Goal: Task Accomplishment & Management: Complete application form

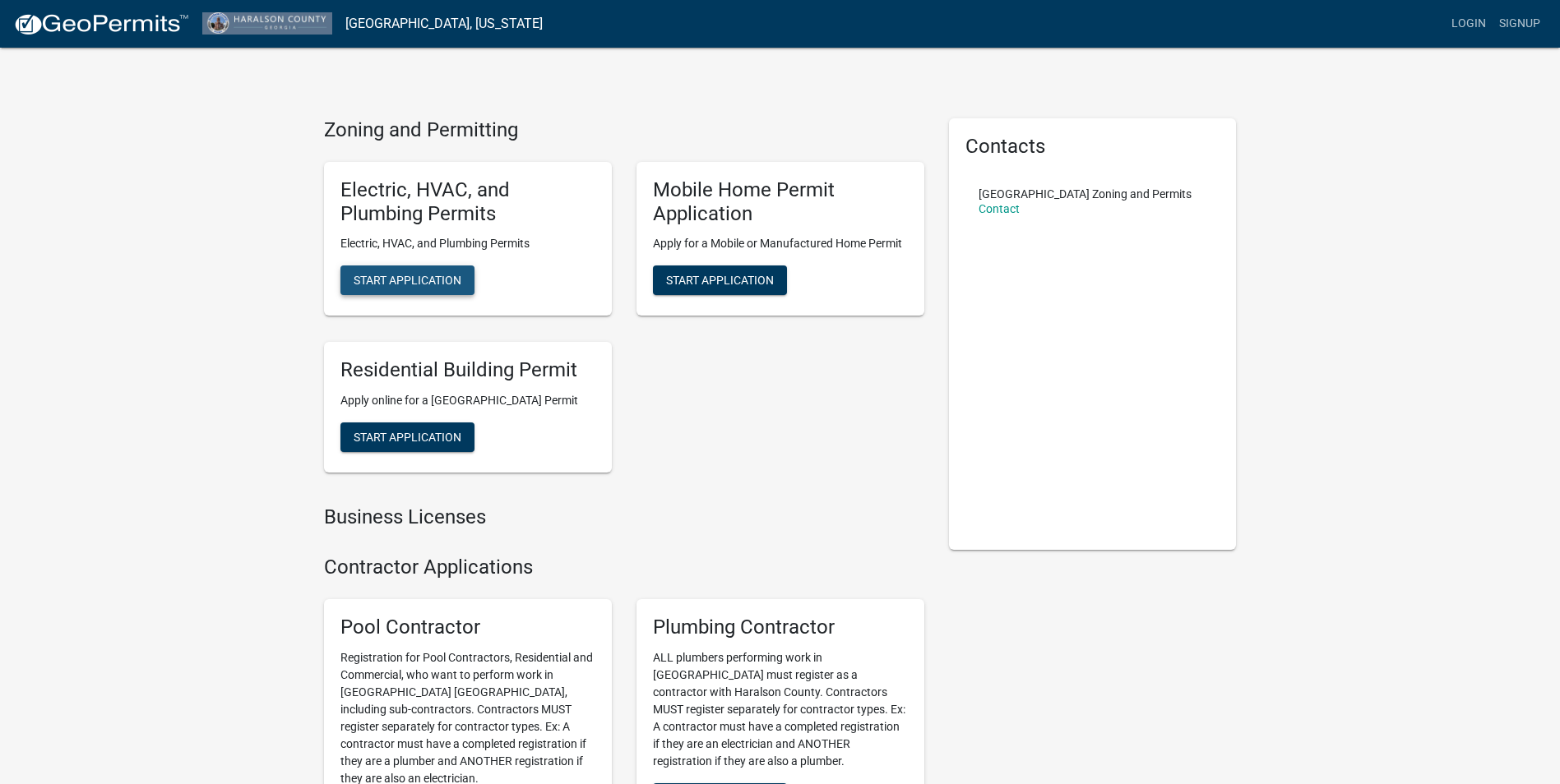
click at [415, 281] on span "Start Application" at bounding box center [407, 280] width 108 height 13
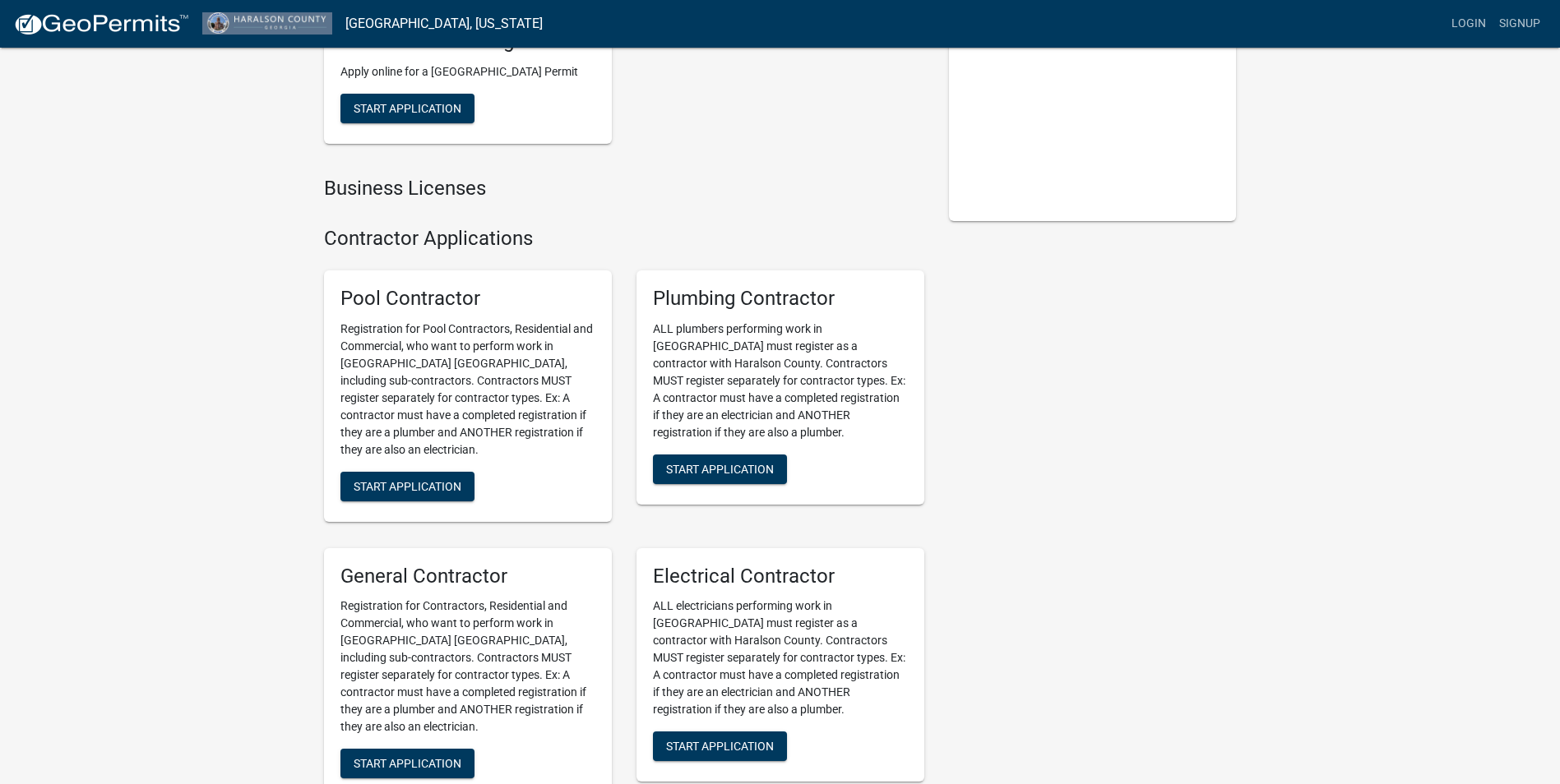
scroll to position [657, 0]
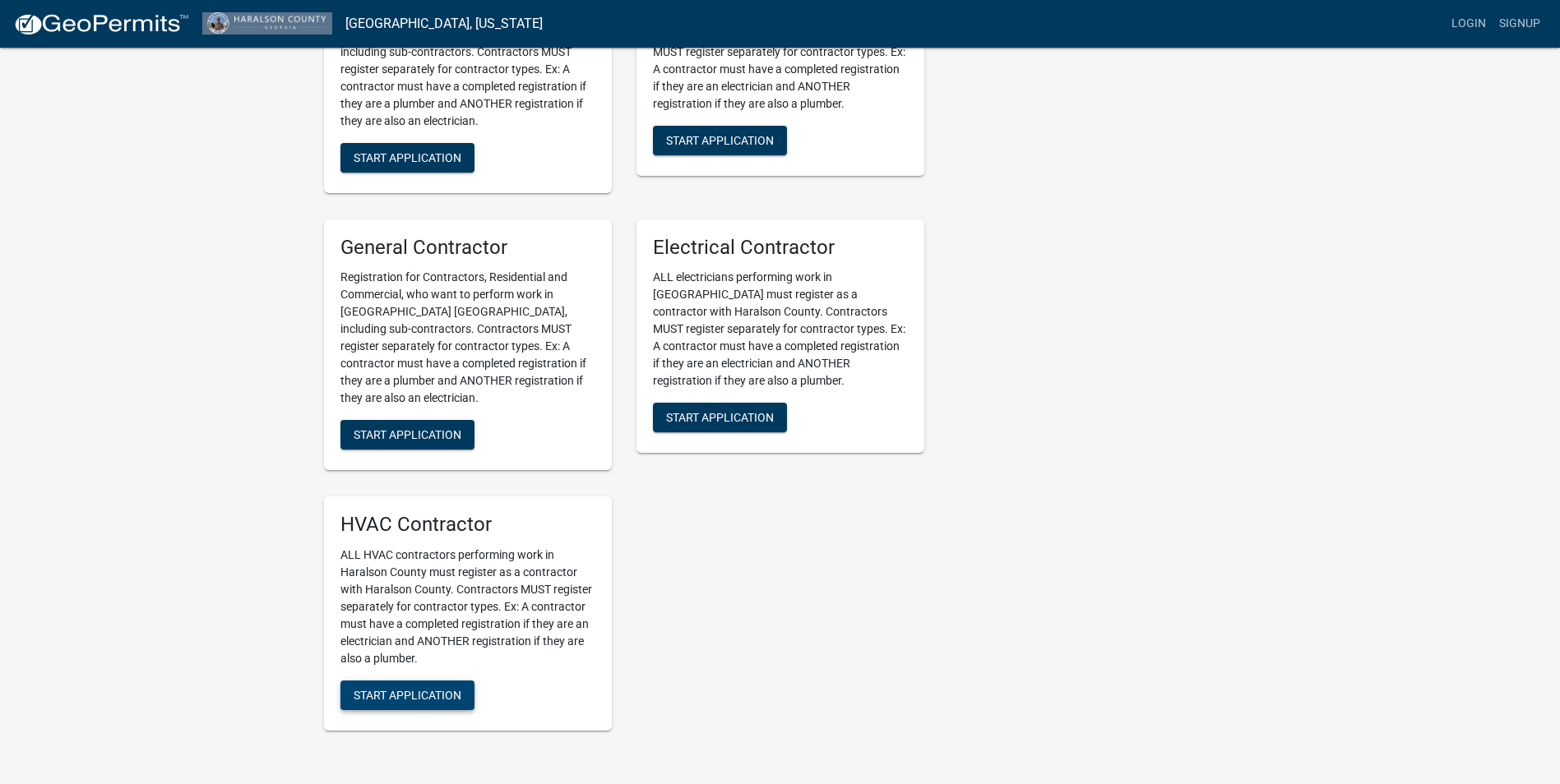
click at [422, 702] on span "Start Application" at bounding box center [407, 694] width 108 height 13
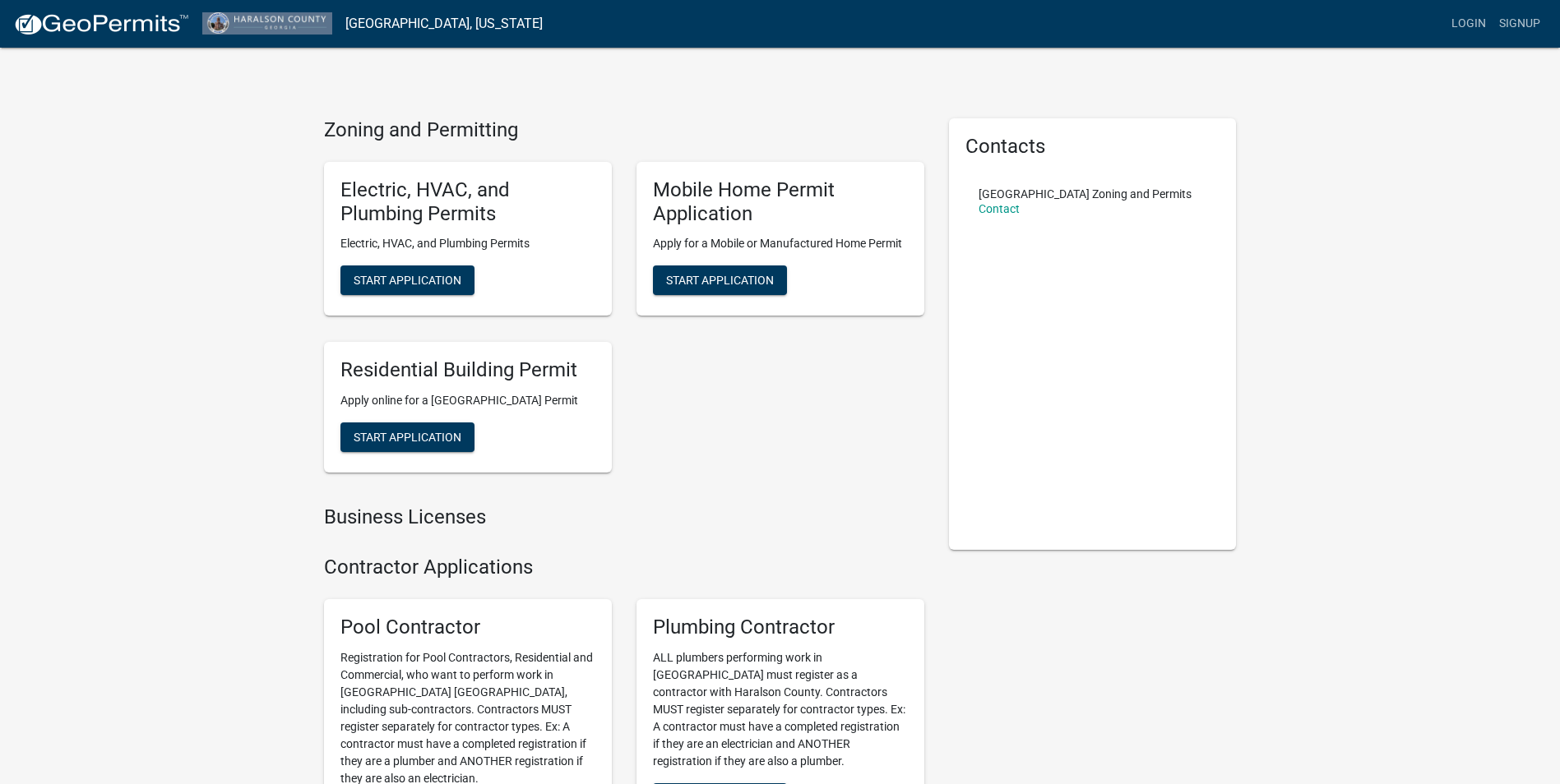
click at [795, 556] on div "Zoning and Permitting Electric, HVAC, and Plumbing Permits Electric, HVAC, and …" at bounding box center [624, 337] width 625 height 437
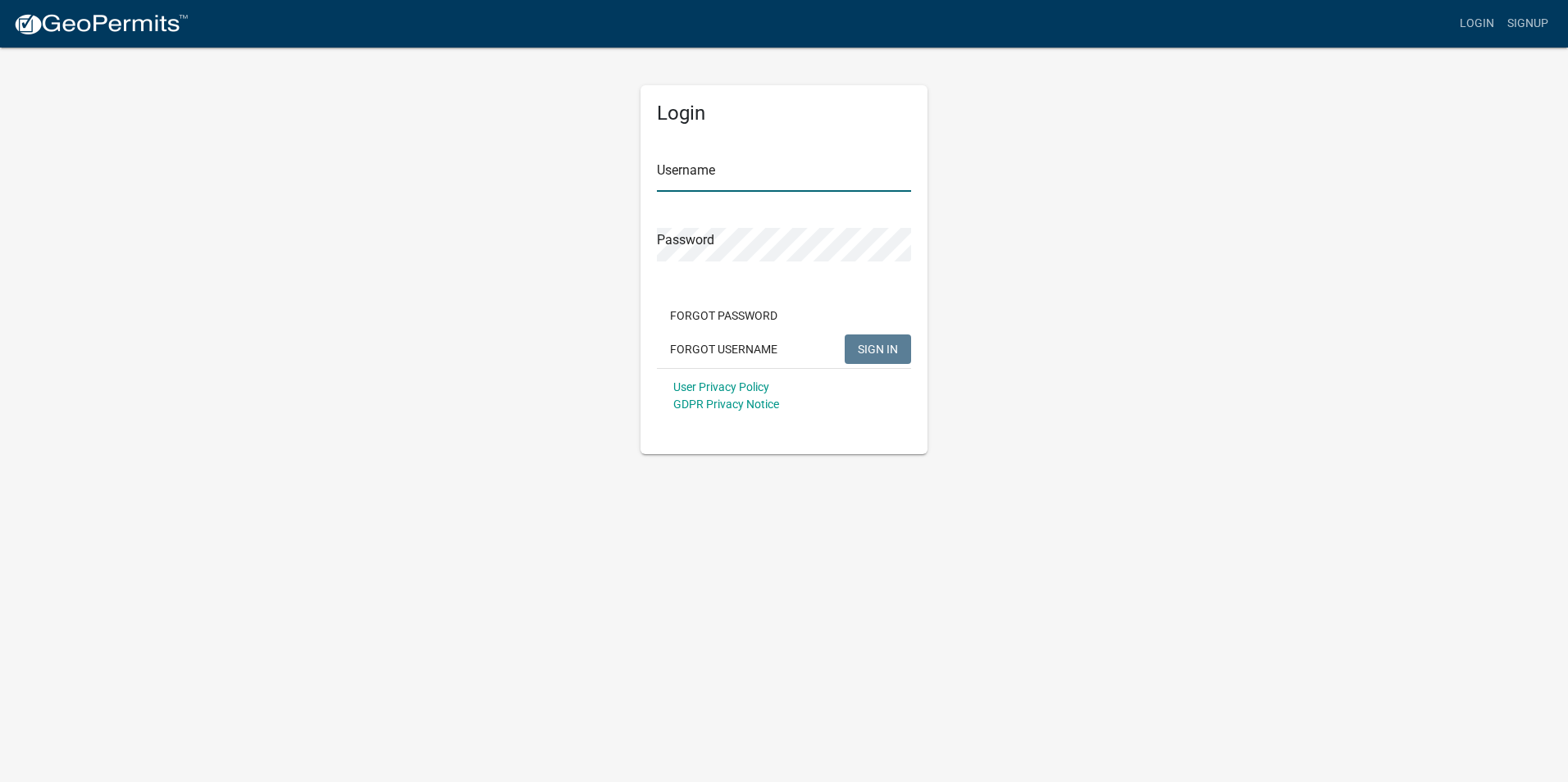
click at [732, 179] on input "Username" at bounding box center [784, 174] width 254 height 33
paste input "SCHEDULE@ROMANOFFGROUP.CC"
type input "SCHEDULE@ROMANOFFGROUP.CC"
click at [869, 351] on span "SIGN IN" at bounding box center [878, 348] width 40 height 13
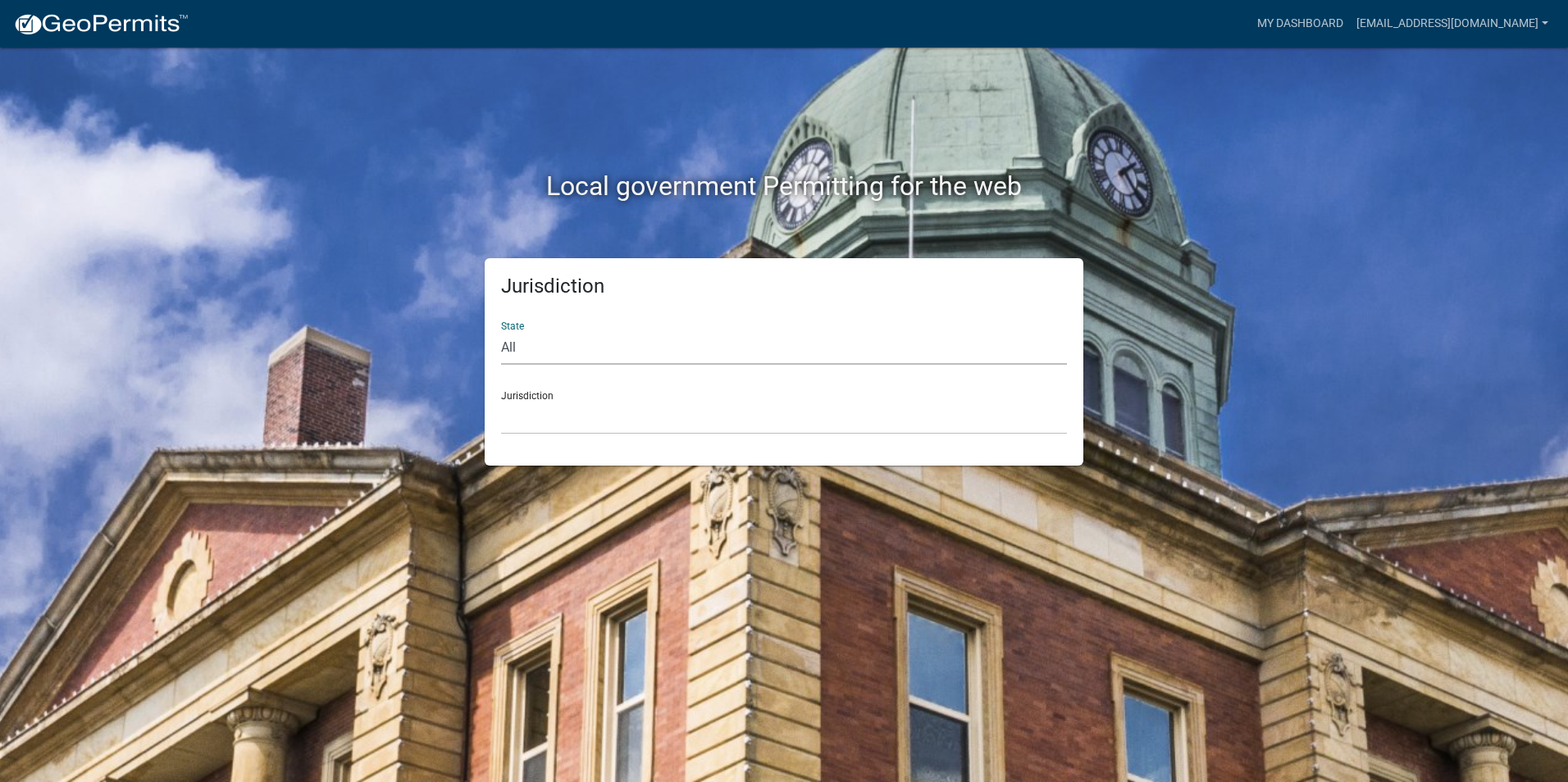
click at [543, 341] on select "All Colorado Georgia Indiana Iowa Kansas Minnesota Ohio South Carolina Wisconsin" at bounding box center [784, 348] width 566 height 33
select select "Georgia"
click at [501, 331] on select "All Colorado Georgia Indiana Iowa Kansas Minnesota Ohio South Carolina Wisconsin" at bounding box center [784, 348] width 566 height 33
click at [542, 411] on select "Cook County, Georgia Crawford County, Georgia Gilmer County, Georgia Haralson C…" at bounding box center [784, 417] width 566 height 33
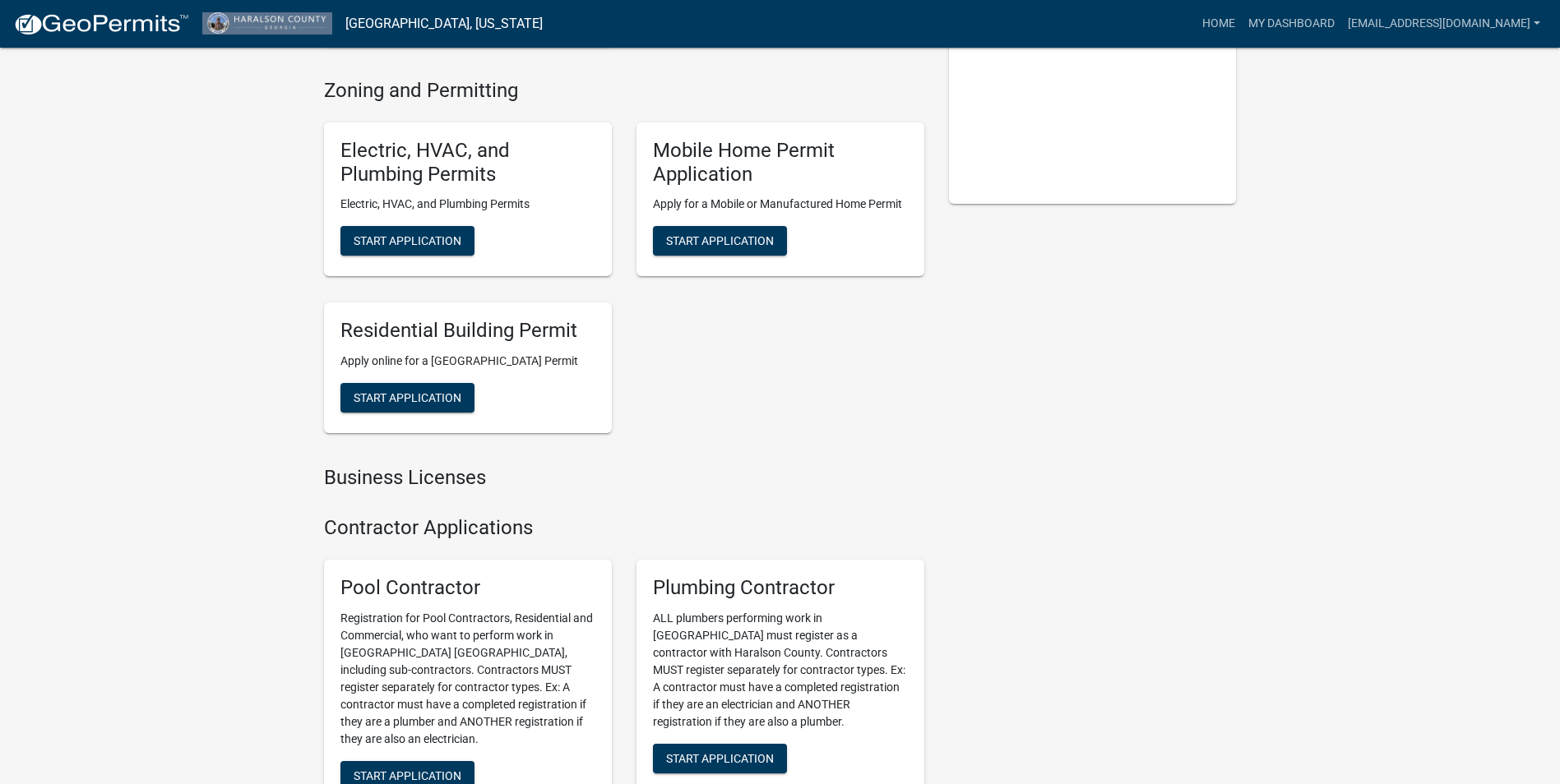
scroll to position [316, 0]
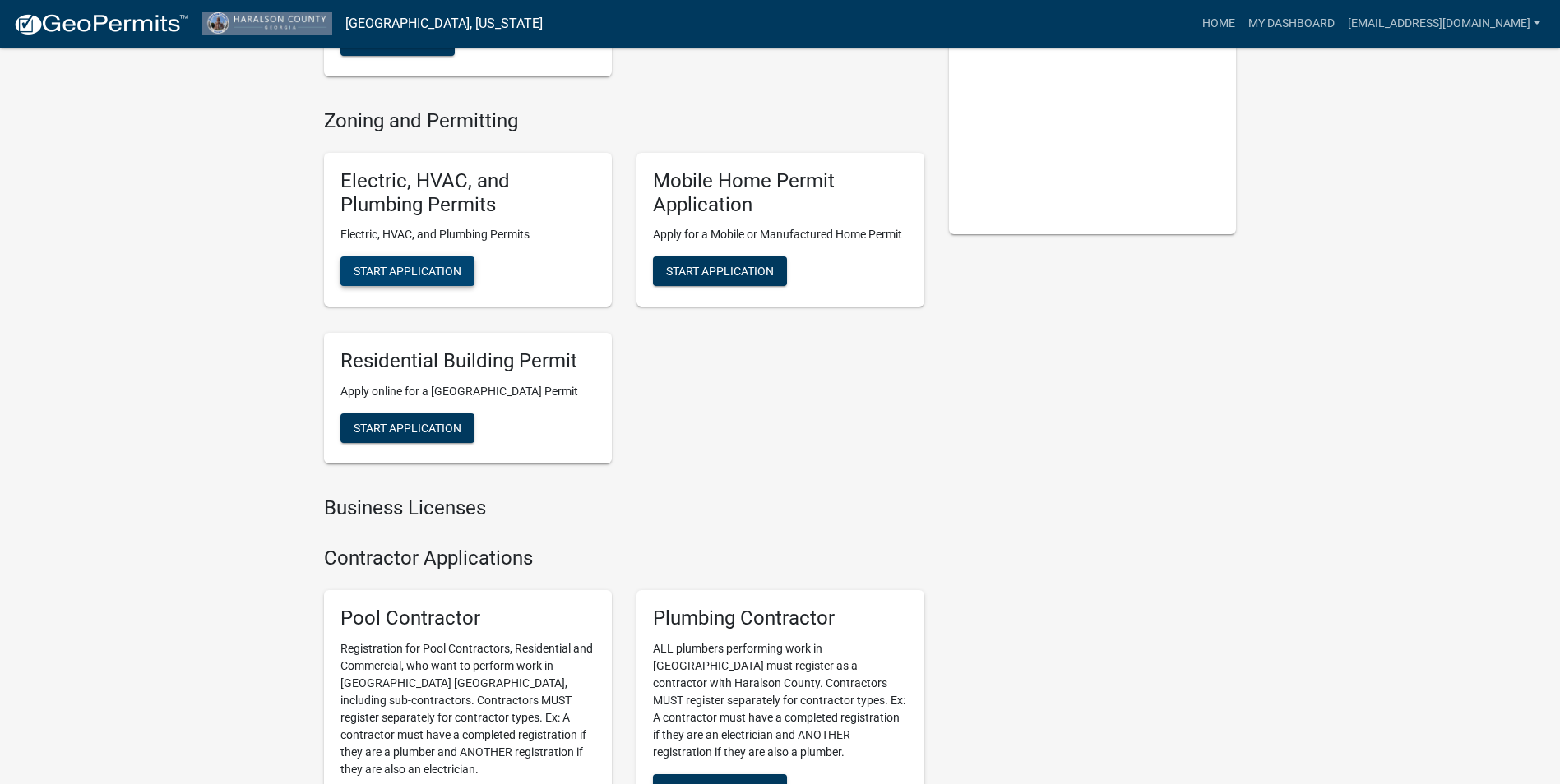
click at [412, 270] on span "Start Application" at bounding box center [407, 271] width 108 height 13
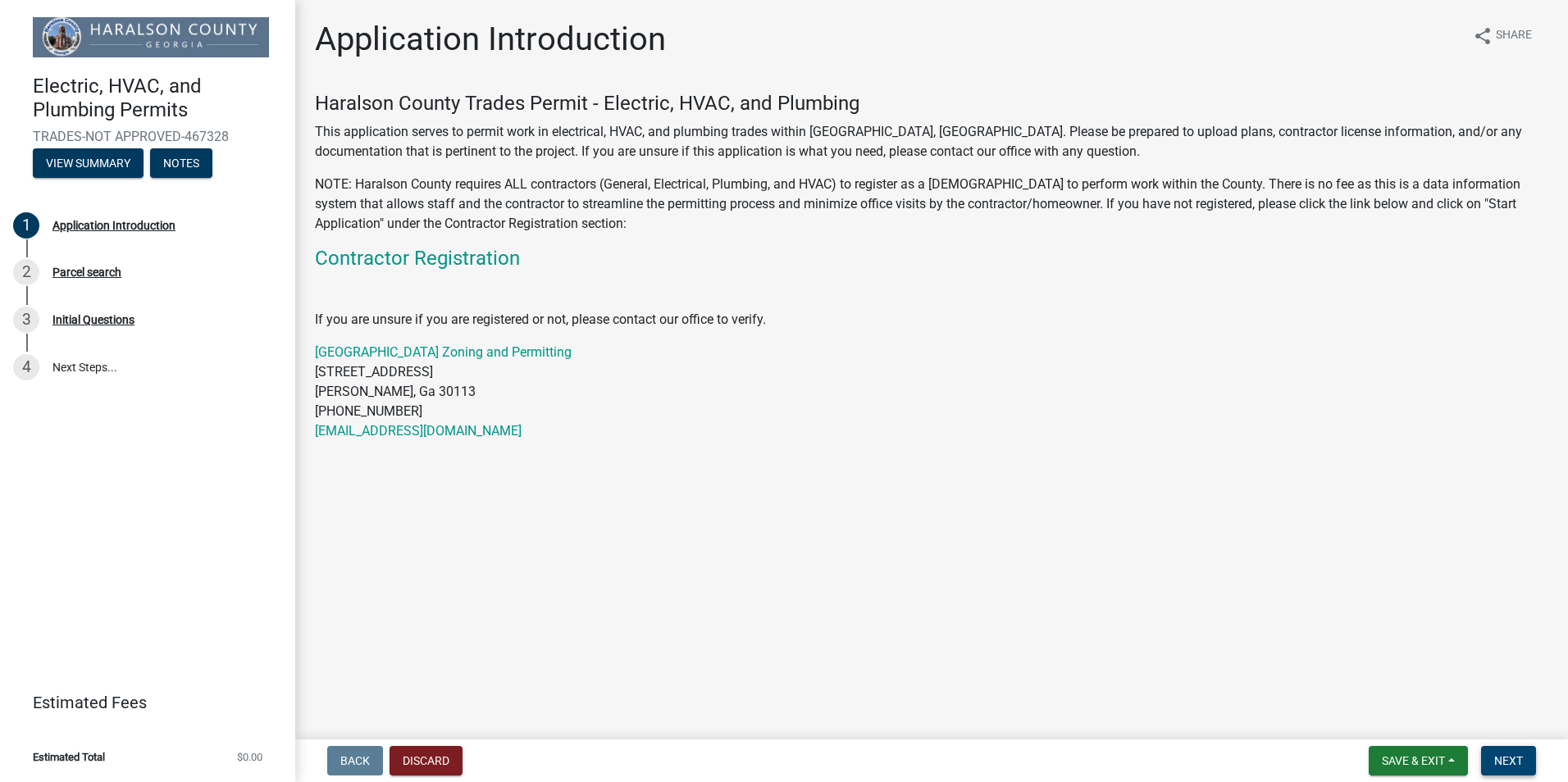
click at [1511, 757] on span "Next" at bounding box center [1508, 761] width 28 height 13
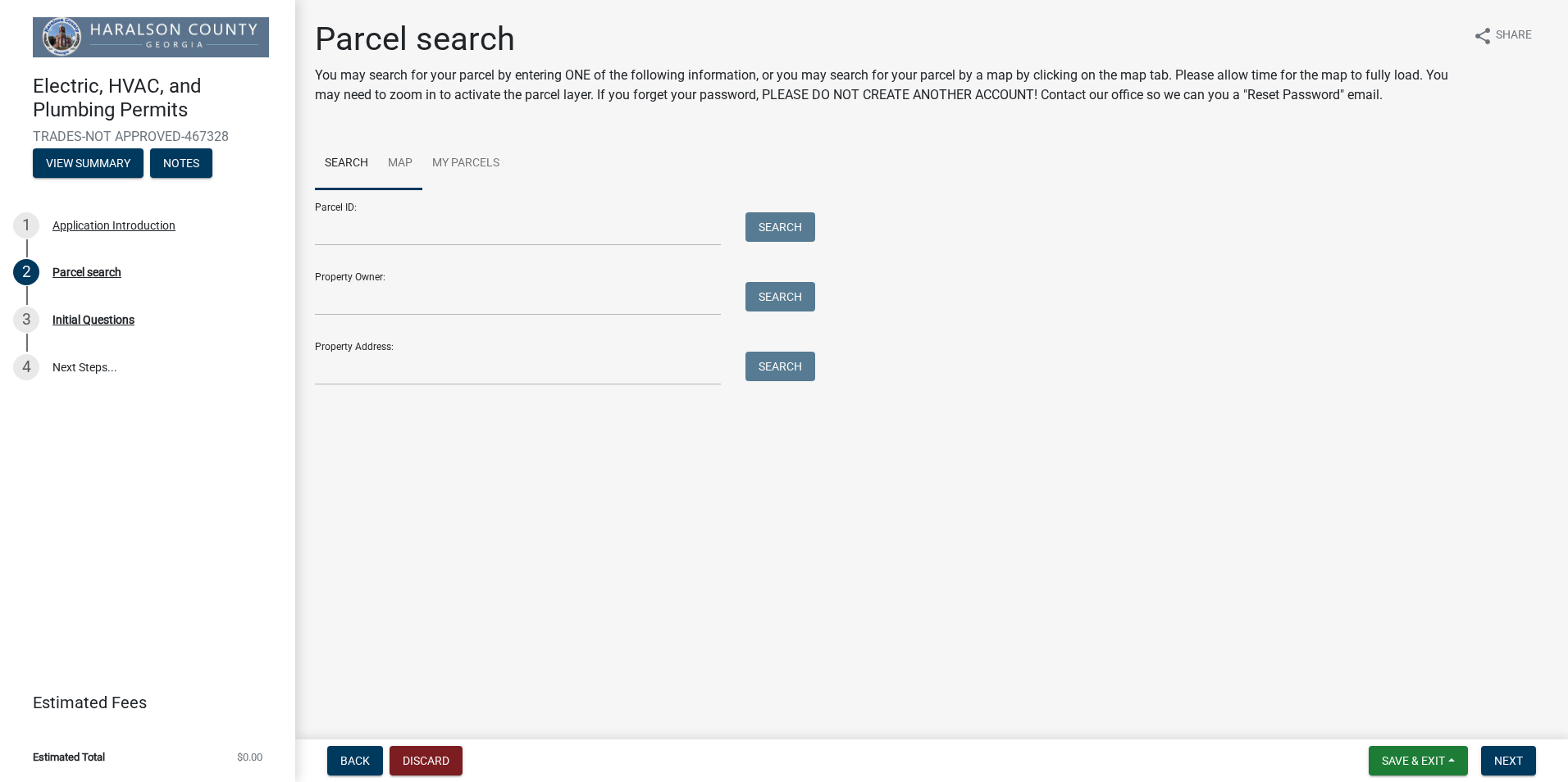
click at [397, 162] on link "Map" at bounding box center [400, 163] width 45 height 52
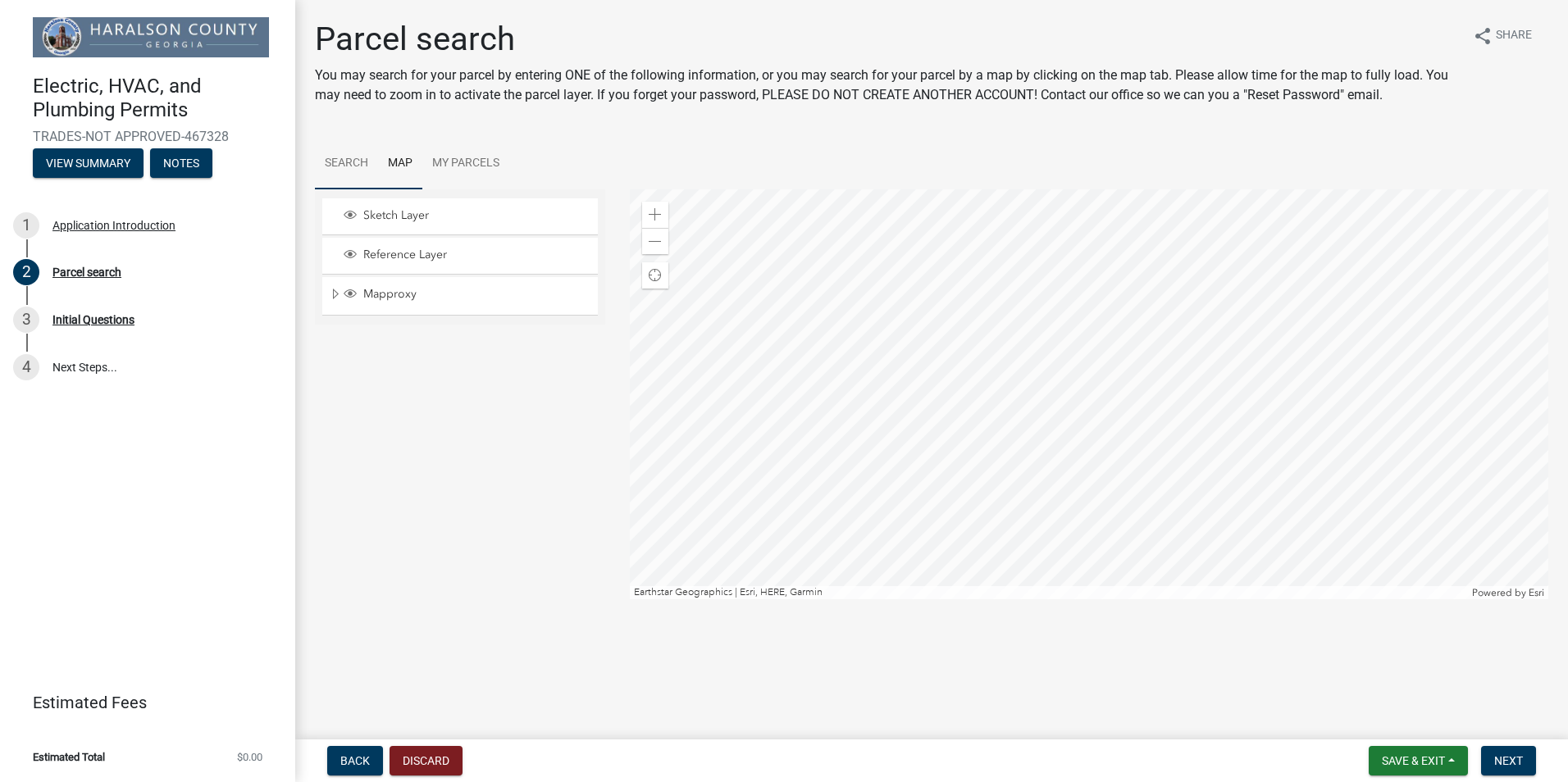
click at [333, 161] on link "Search" at bounding box center [347, 163] width 64 height 52
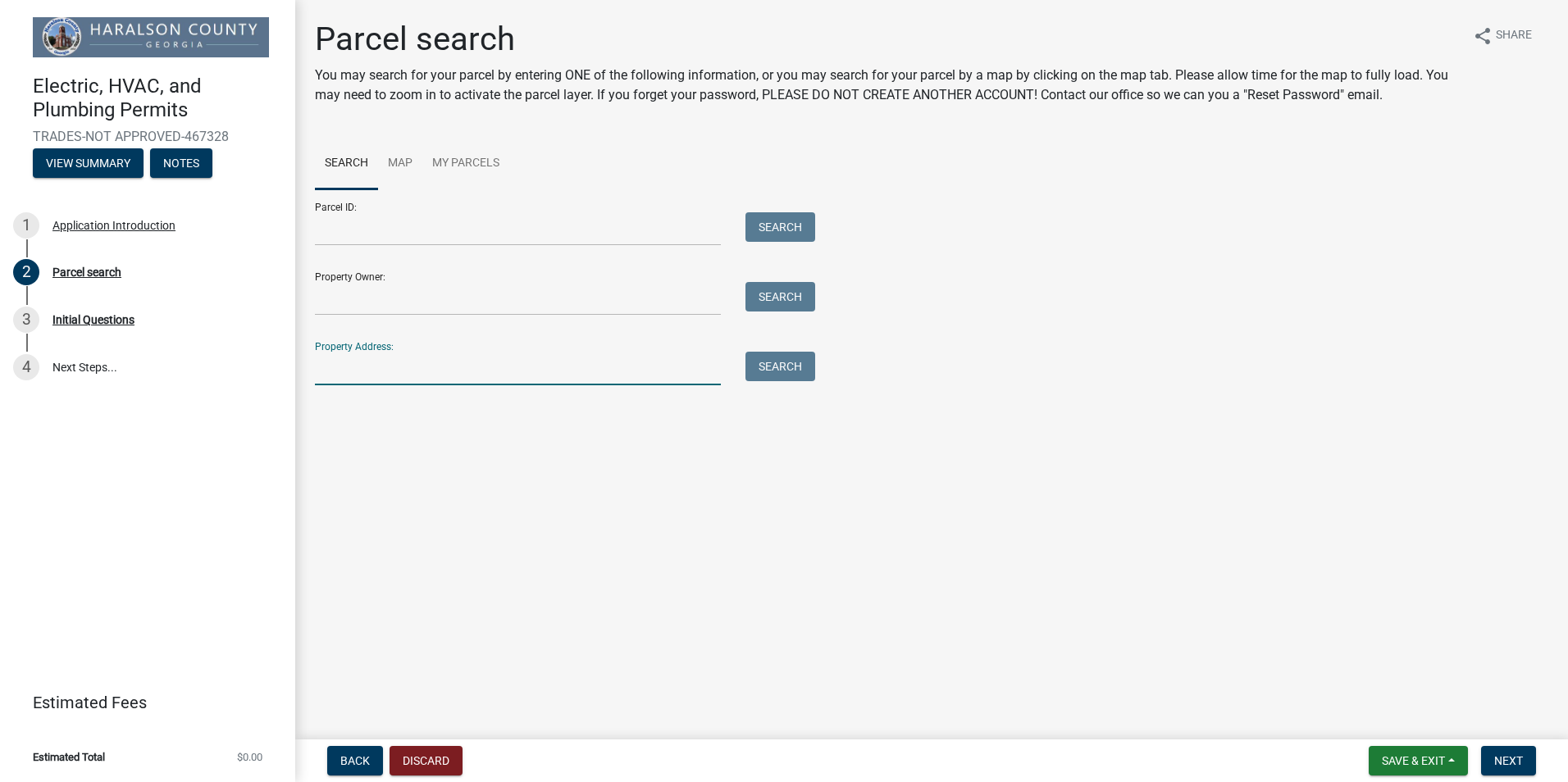
click at [496, 373] on input "Property Address:" at bounding box center [518, 368] width 406 height 33
click at [435, 374] on input "Property Address:" at bounding box center [518, 368] width 406 height 33
click at [404, 373] on input "Property Address:" at bounding box center [518, 368] width 406 height 33
paste input "3416 COALSON CORNER RD"
type input "3416 COALSON CORNER RD"
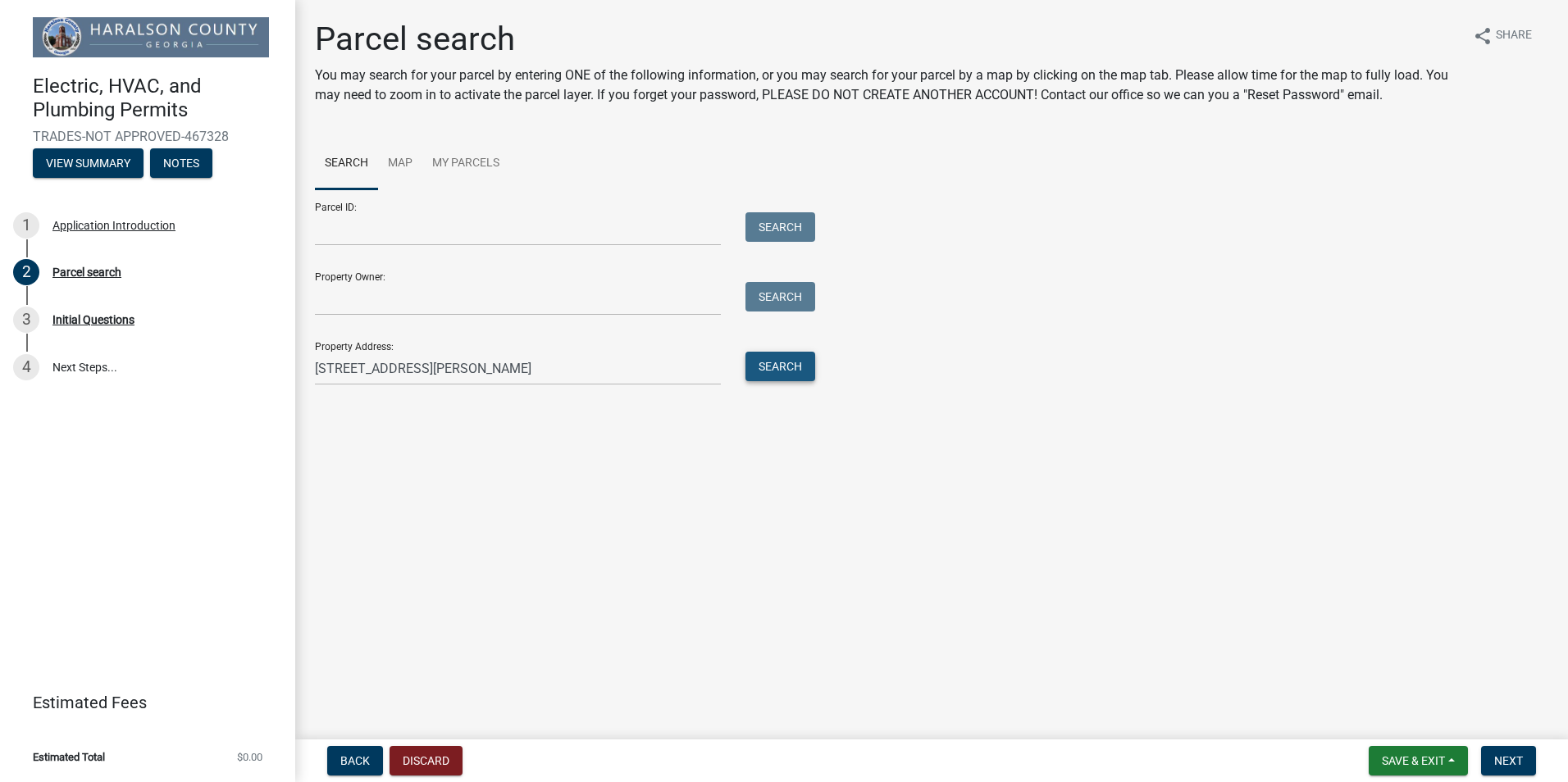
click at [779, 372] on button "Search" at bounding box center [780, 367] width 70 height 29
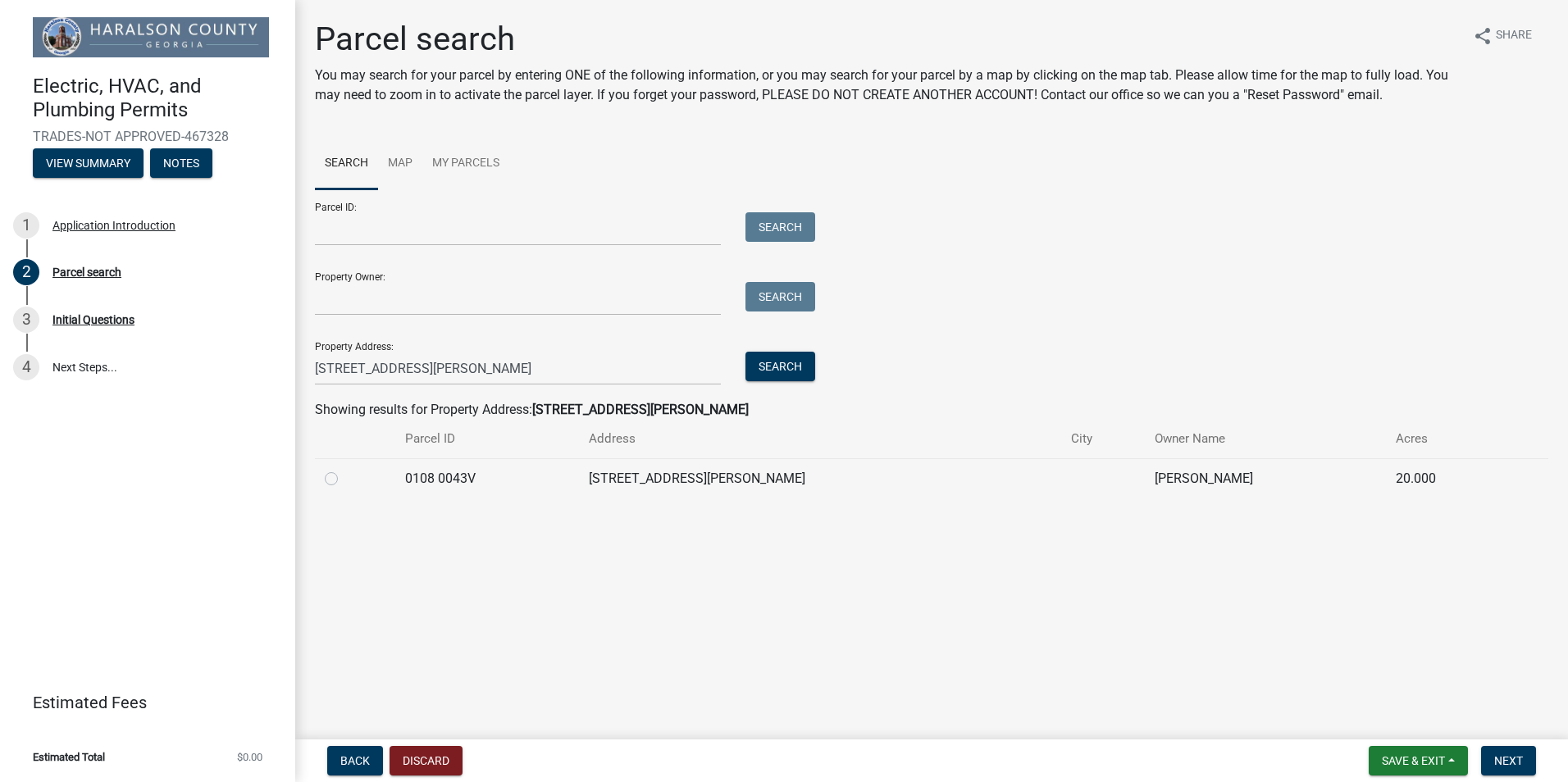
click at [344, 469] on label at bounding box center [344, 469] width 0 height 0
click at [344, 479] on 0043V "radio" at bounding box center [349, 474] width 10 height 10
radio 0043V "true"
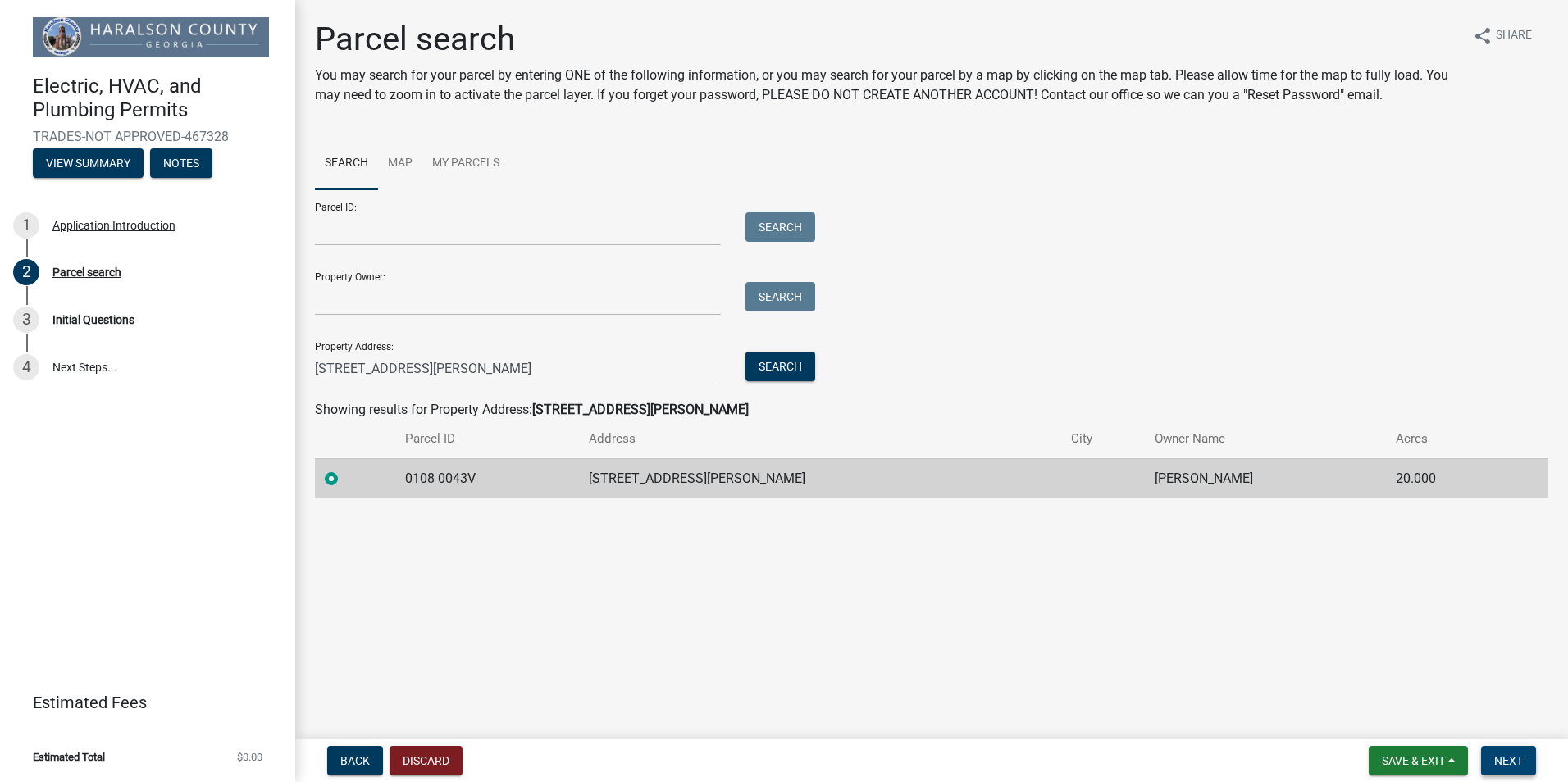
click at [1509, 764] on span "Next" at bounding box center [1508, 761] width 28 height 13
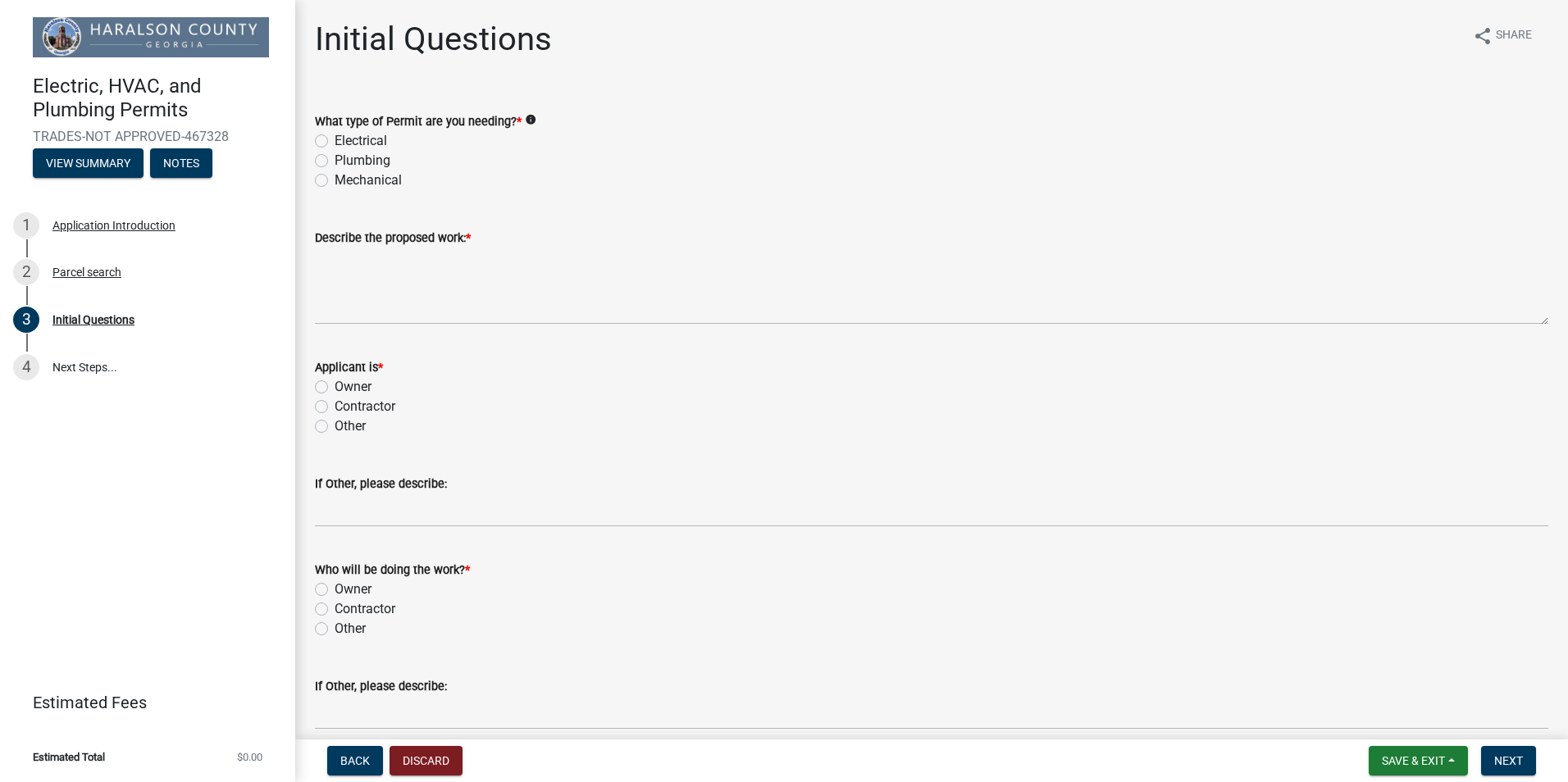
click at [335, 182] on label "Mechanical" at bounding box center [368, 180] width 67 height 20
click at [335, 181] on input "Mechanical" at bounding box center [340, 176] width 10 height 10
radio input "true"
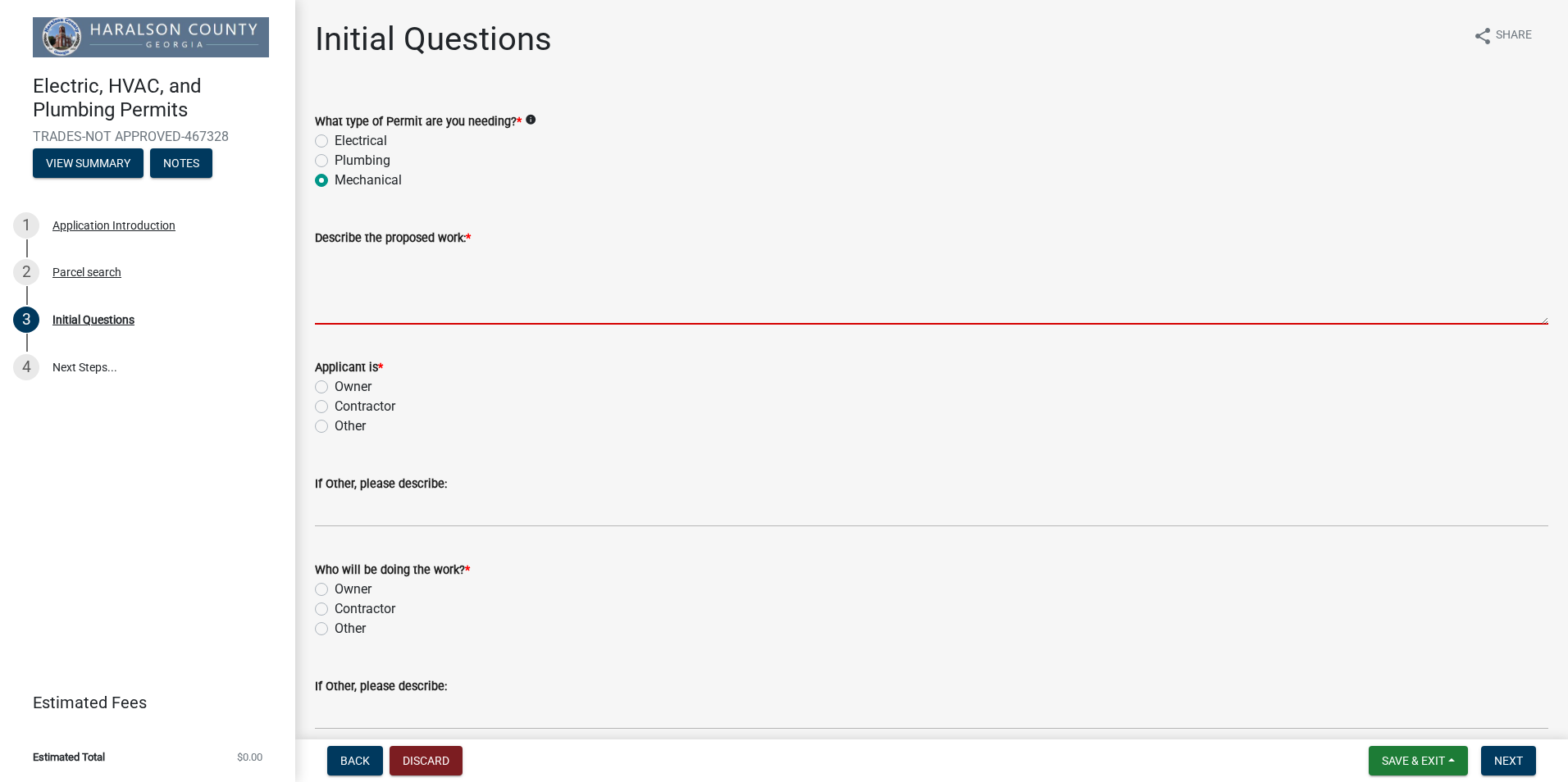
click at [451, 312] on textarea "Describe the proposed work: *" at bounding box center [932, 286] width 1234 height 77
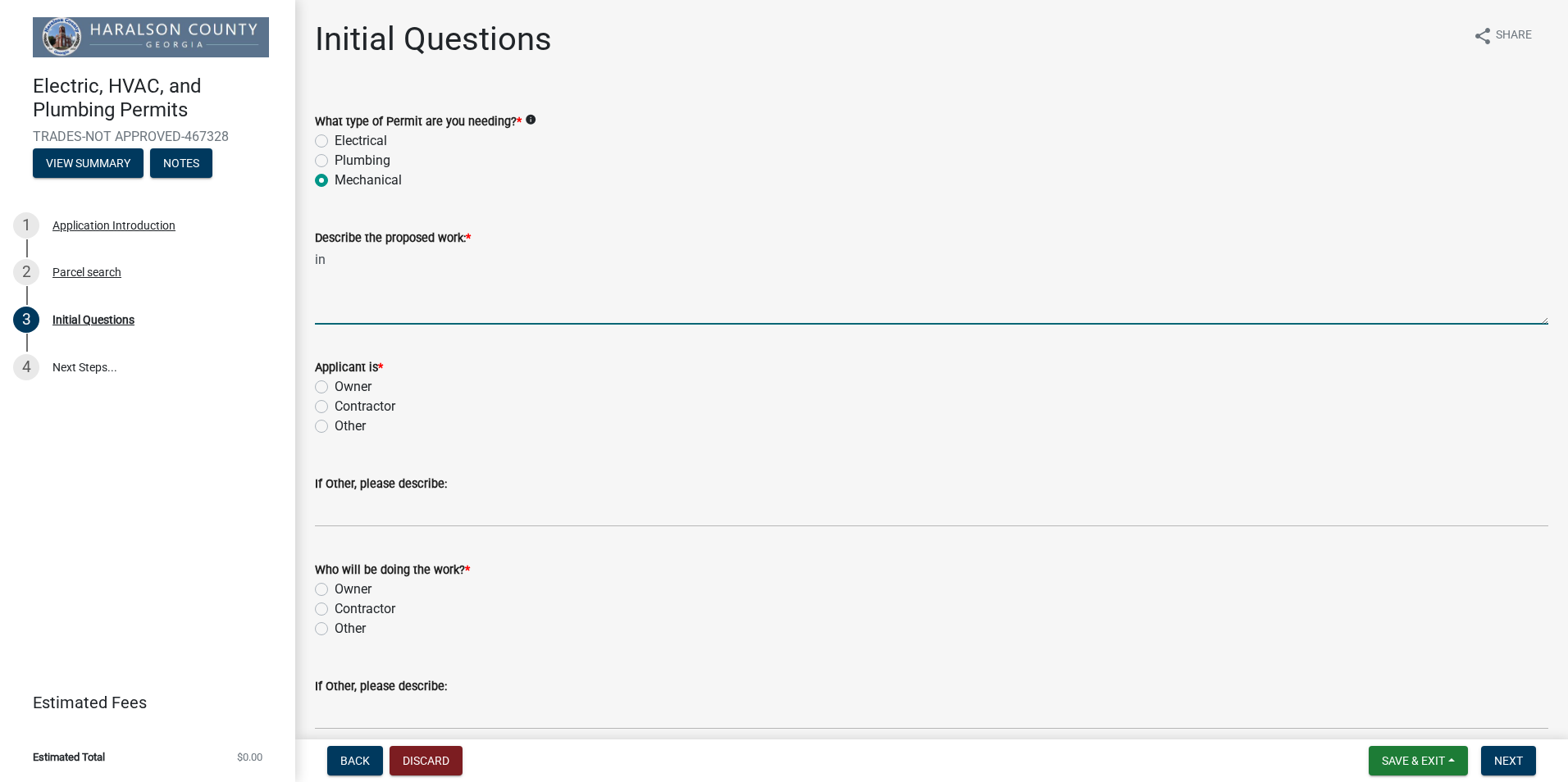
type textarea "i"
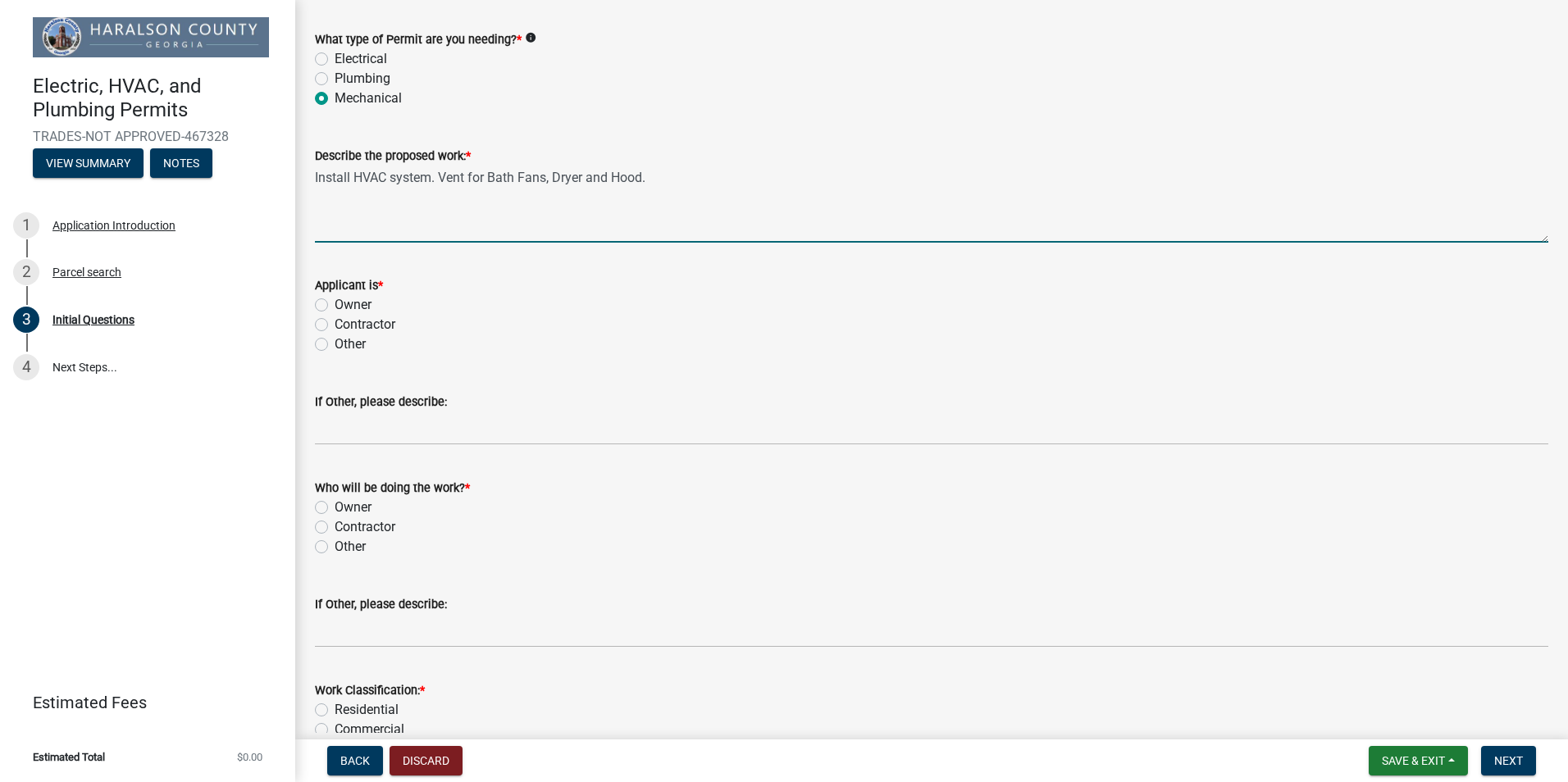
type textarea "Install HVAC system. Vent for Bath Fans, Dryer and Hood."
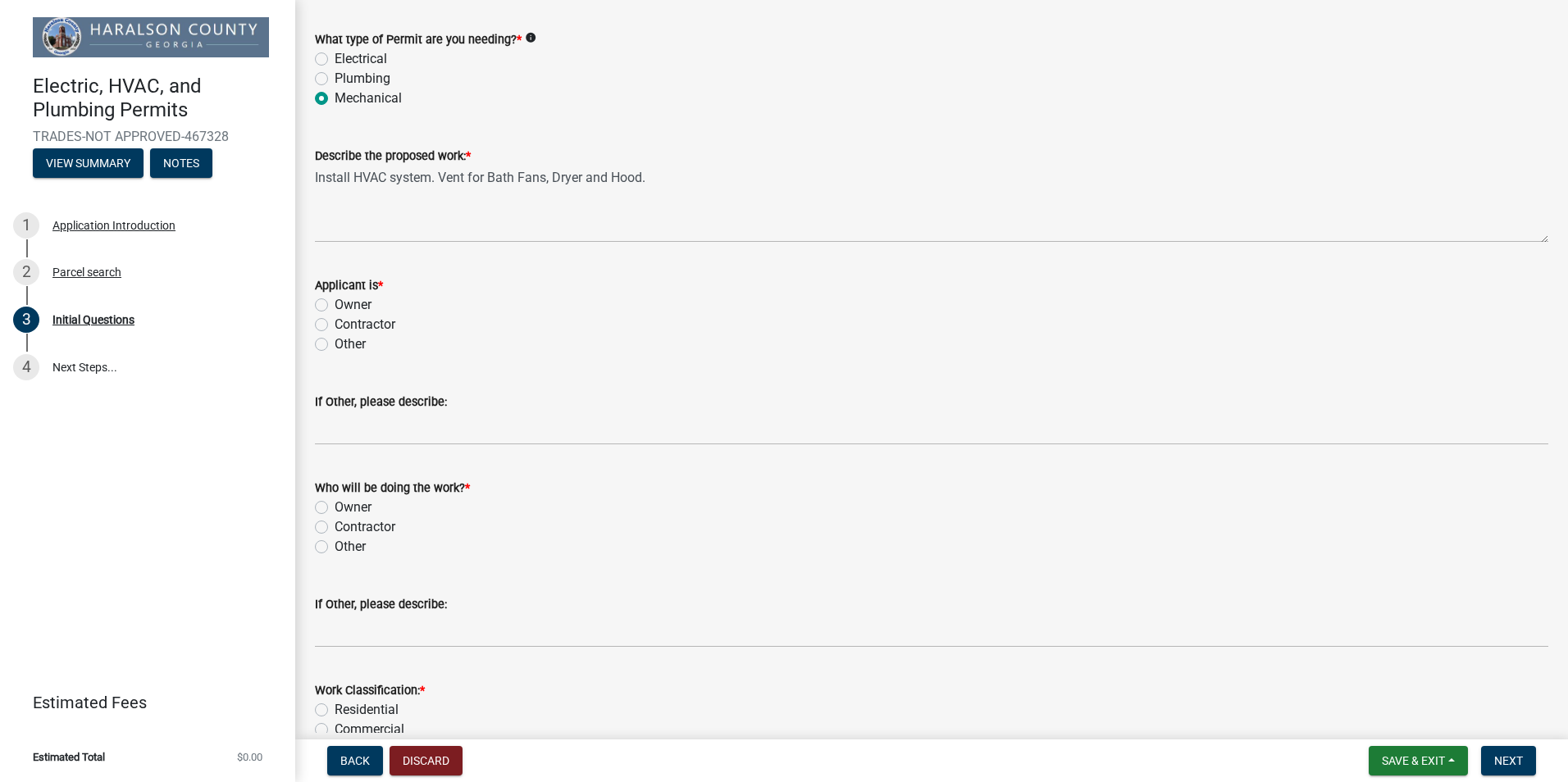
click at [335, 324] on label "Contractor" at bounding box center [365, 324] width 61 height 20
click at [335, 324] on input "Contractor" at bounding box center [340, 320] width 10 height 10
radio input "true"
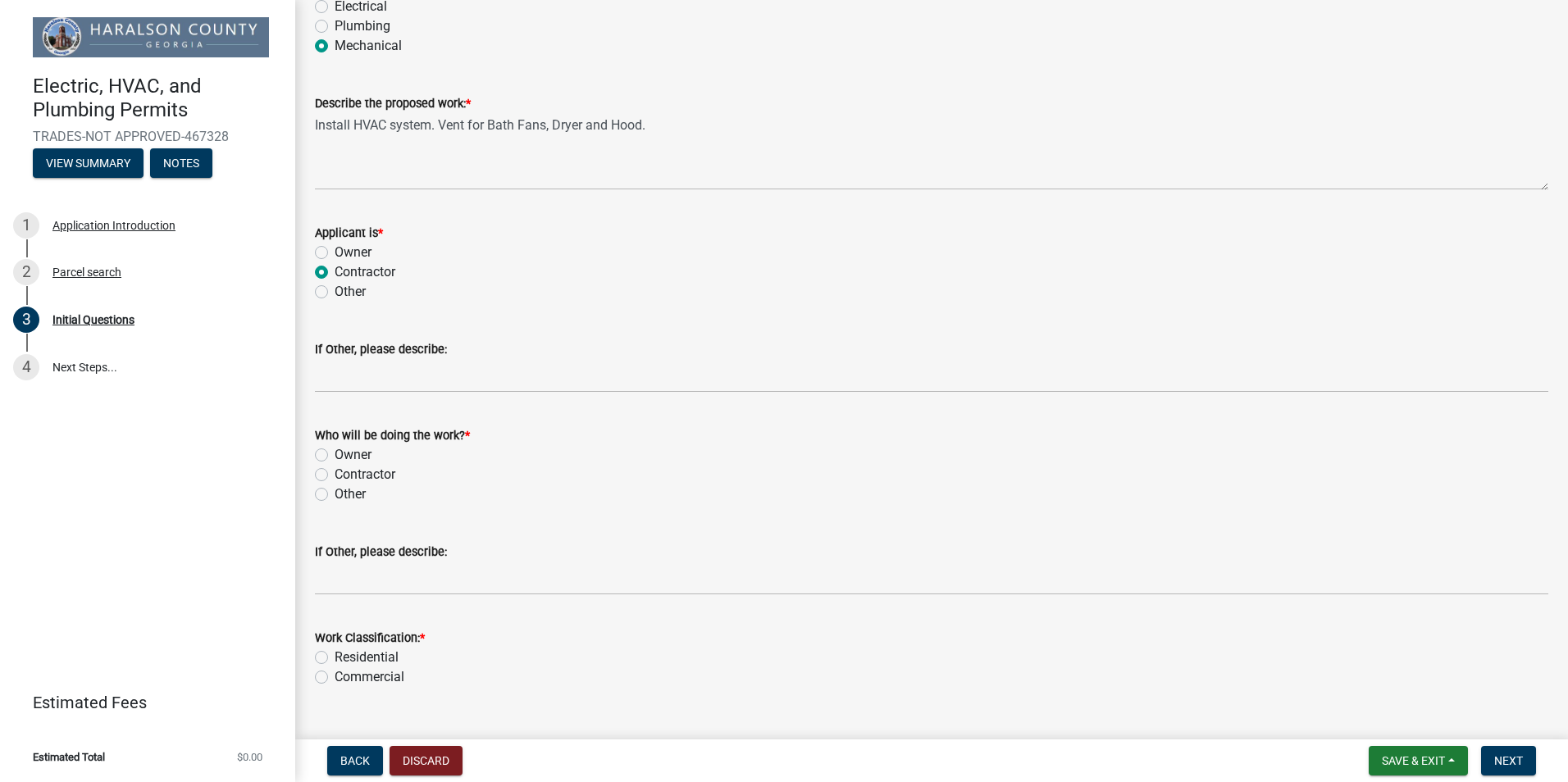
scroll to position [164, 0]
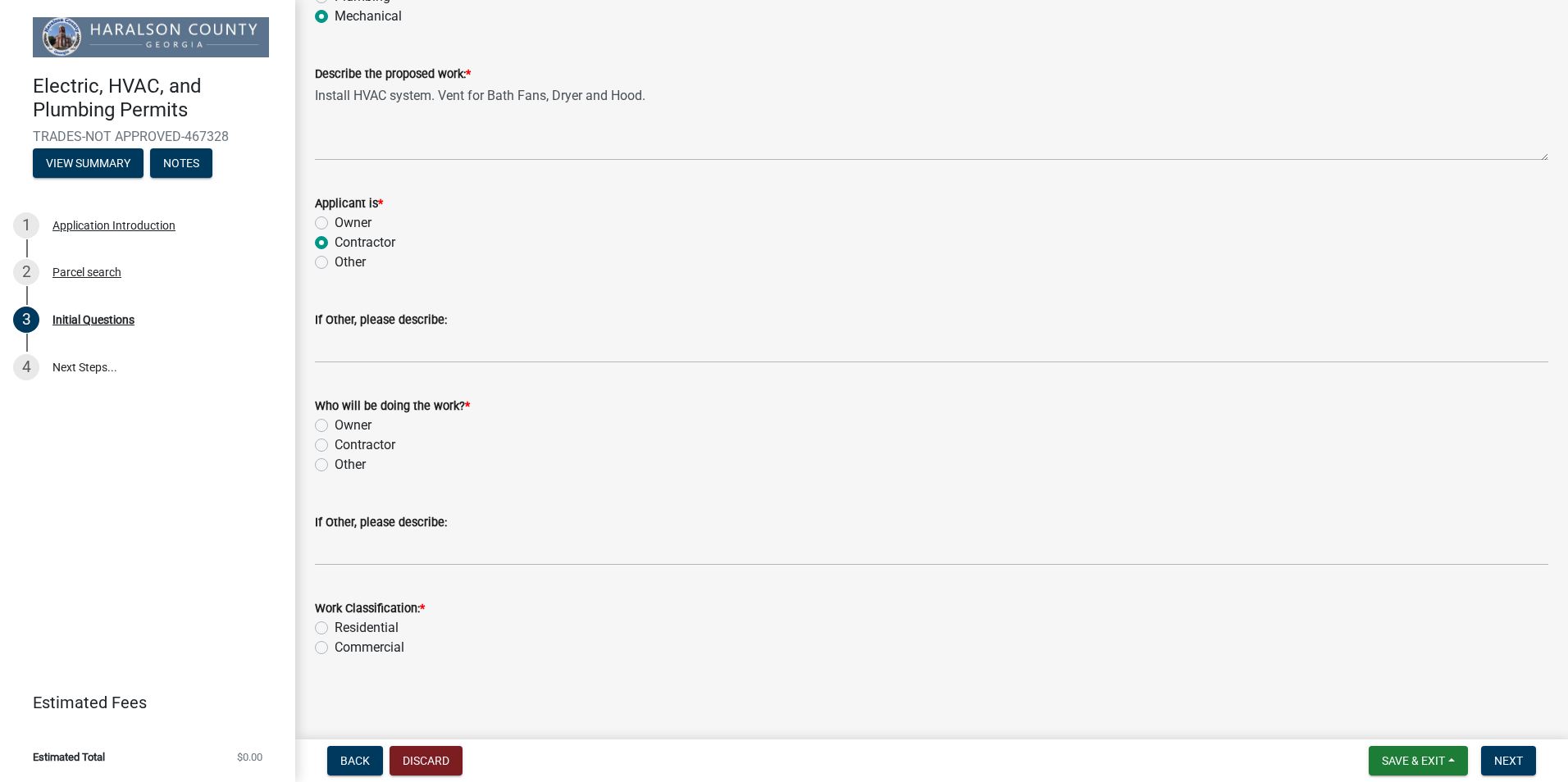
click at [335, 447] on label "Contractor" at bounding box center [365, 445] width 61 height 20
click at [335, 446] on input "Contractor" at bounding box center [340, 440] width 10 height 10
radio input "true"
click at [335, 623] on label "Residential" at bounding box center [367, 624] width 64 height 20
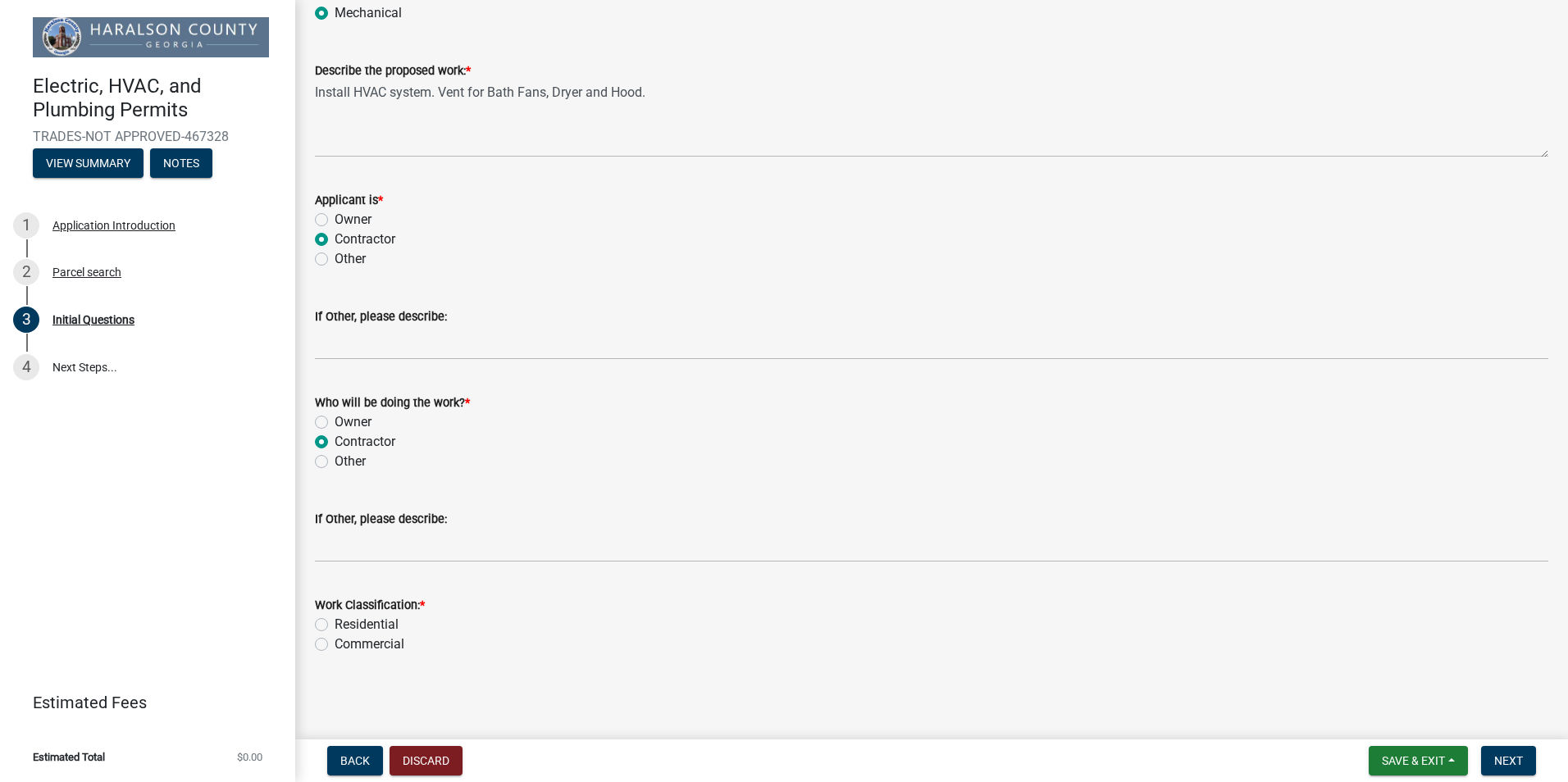
click at [335, 623] on input "Residential" at bounding box center [340, 620] width 10 height 10
radio input "true"
click at [1510, 766] on span "Next" at bounding box center [1508, 761] width 28 height 13
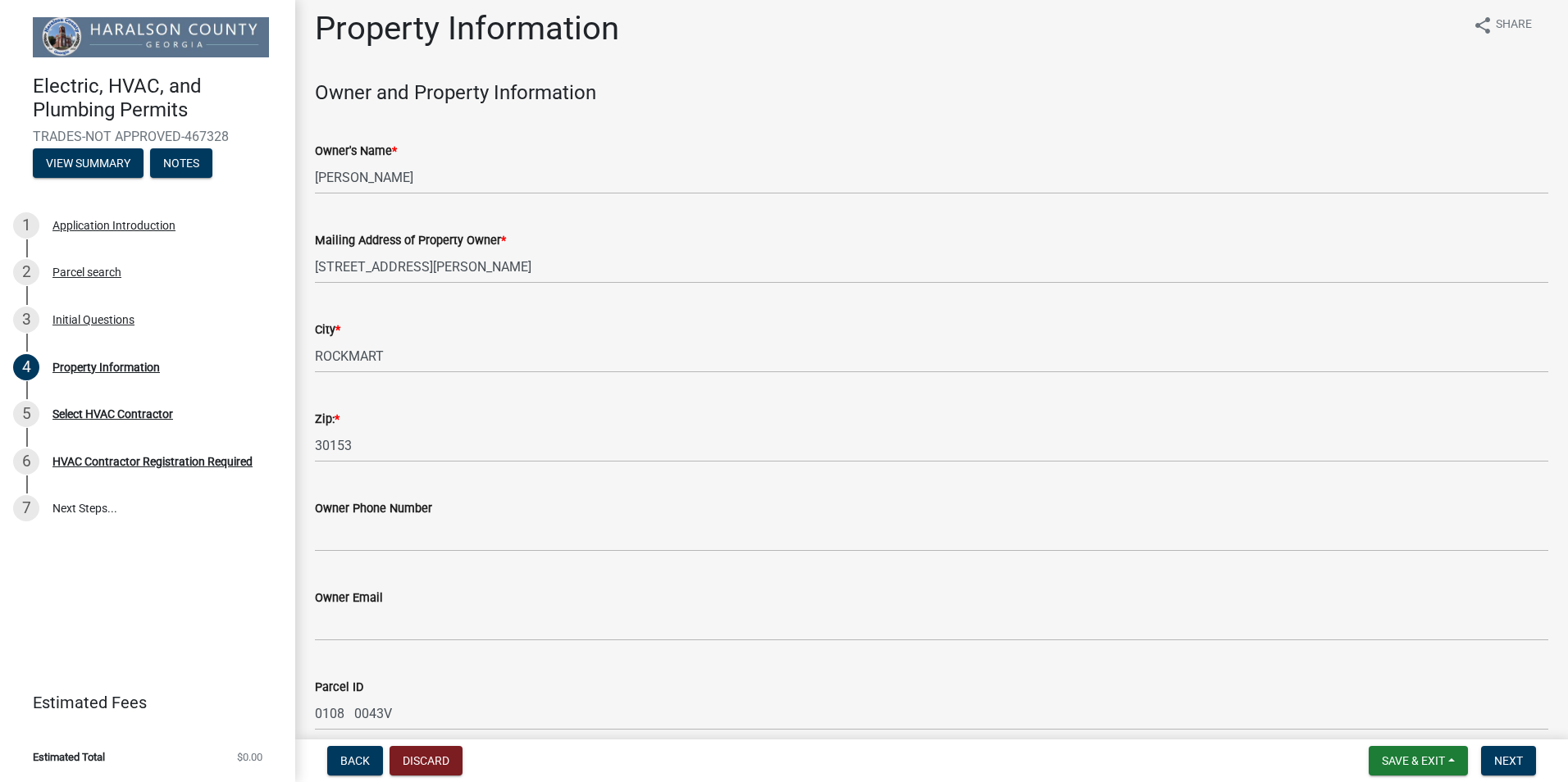
scroll to position [174, 0]
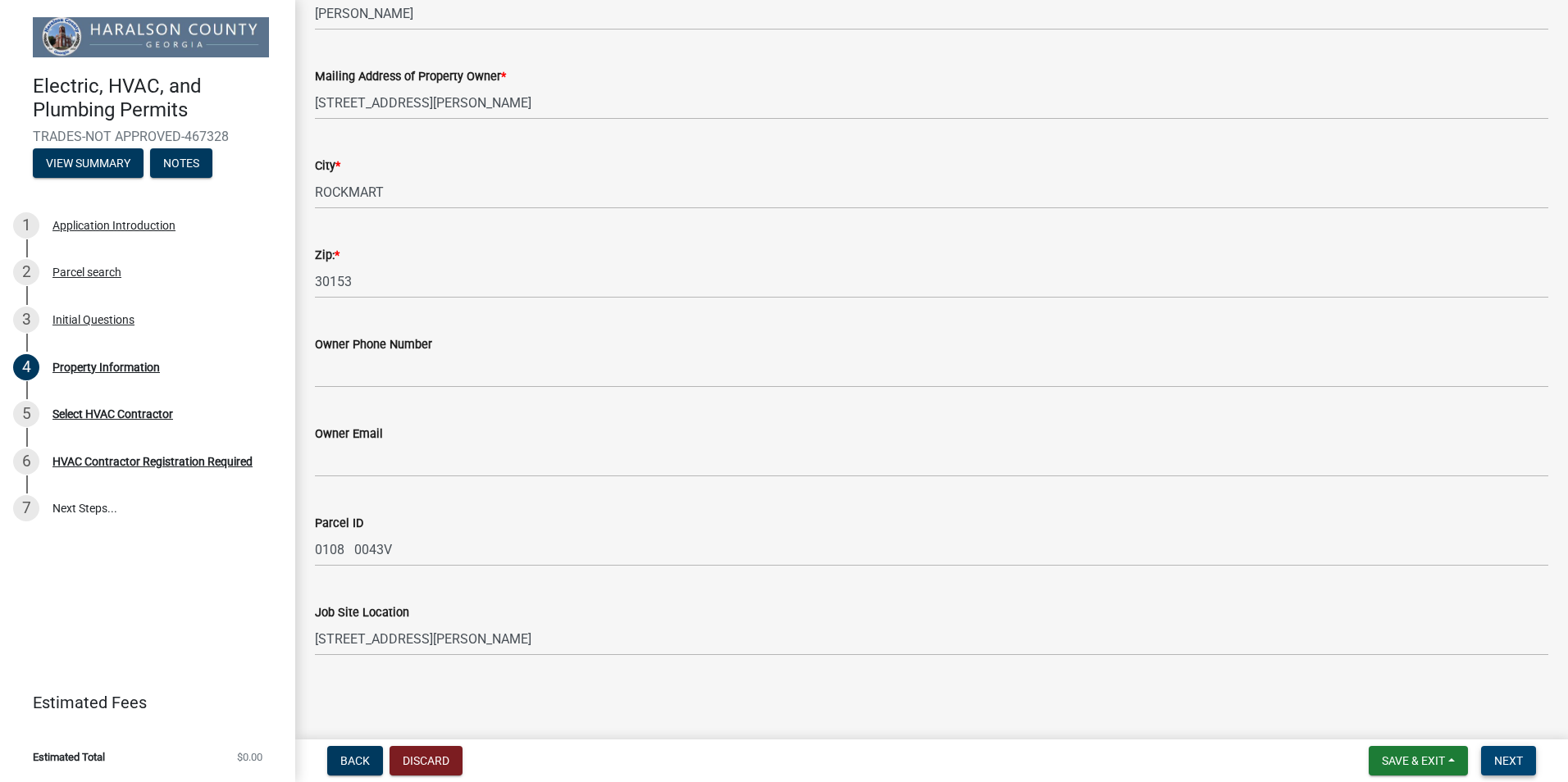
click at [1520, 765] on span "Next" at bounding box center [1508, 761] width 28 height 13
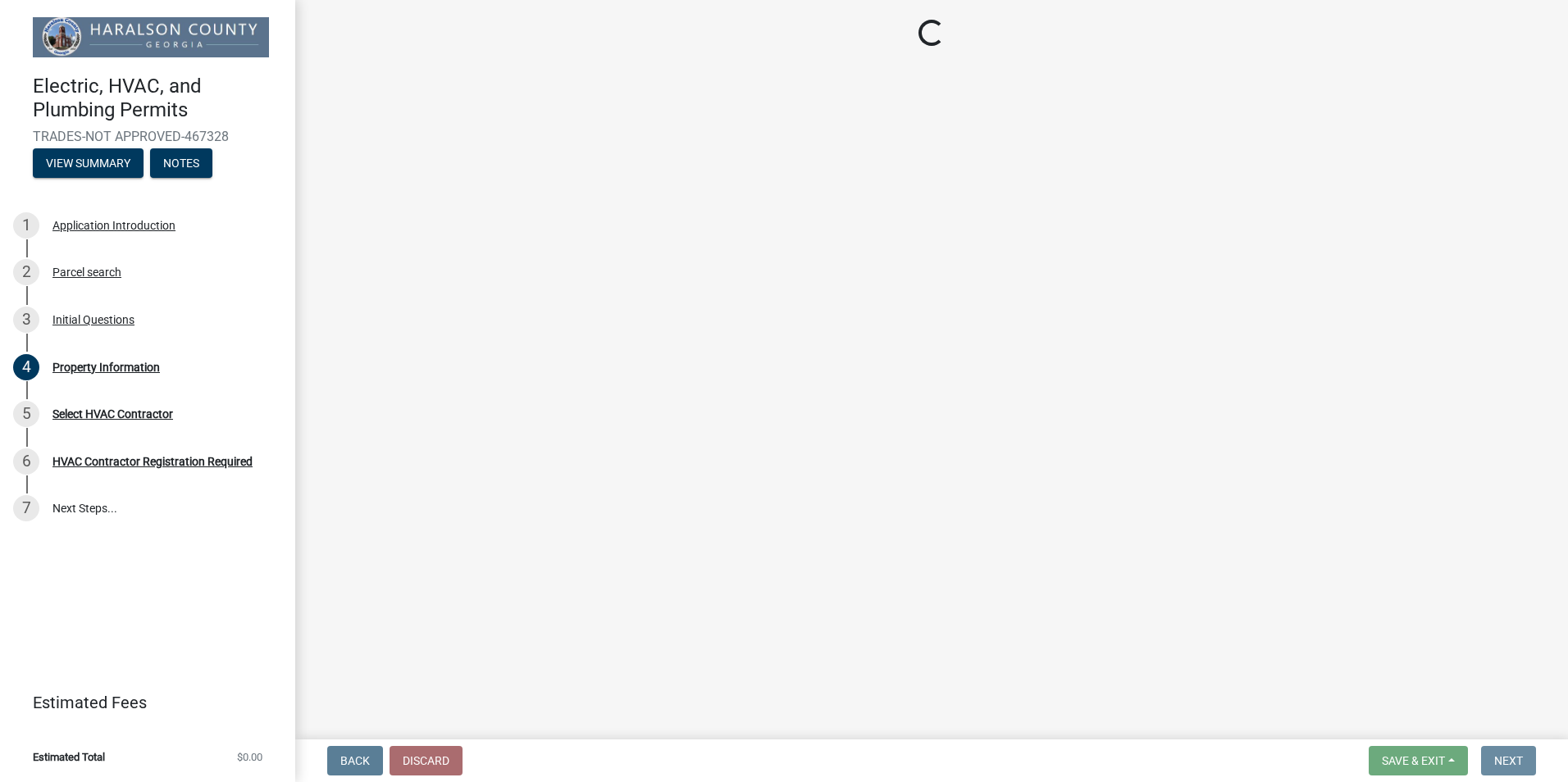
scroll to position [0, 0]
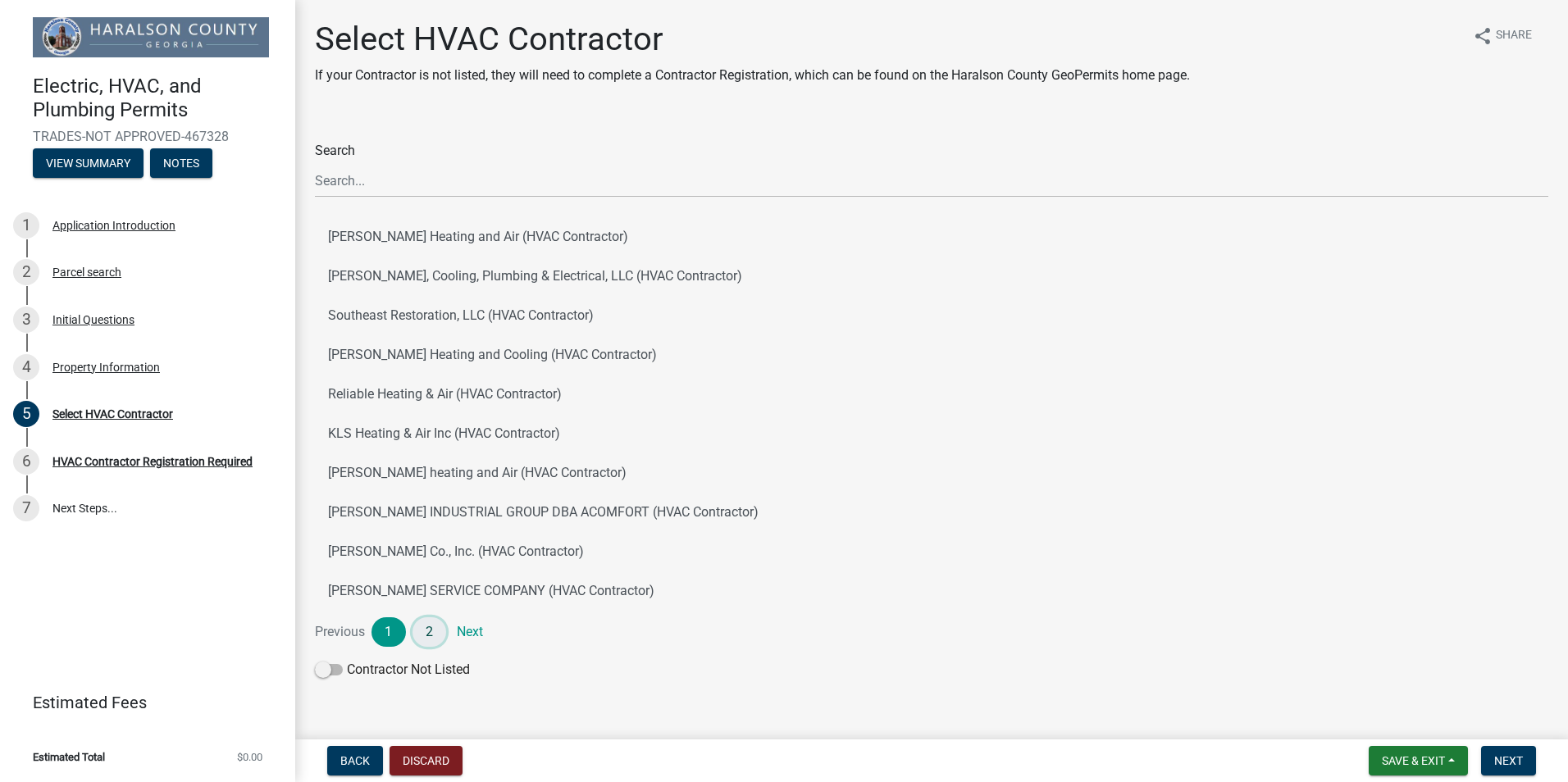
click at [427, 634] on link "2" at bounding box center [429, 632] width 34 height 29
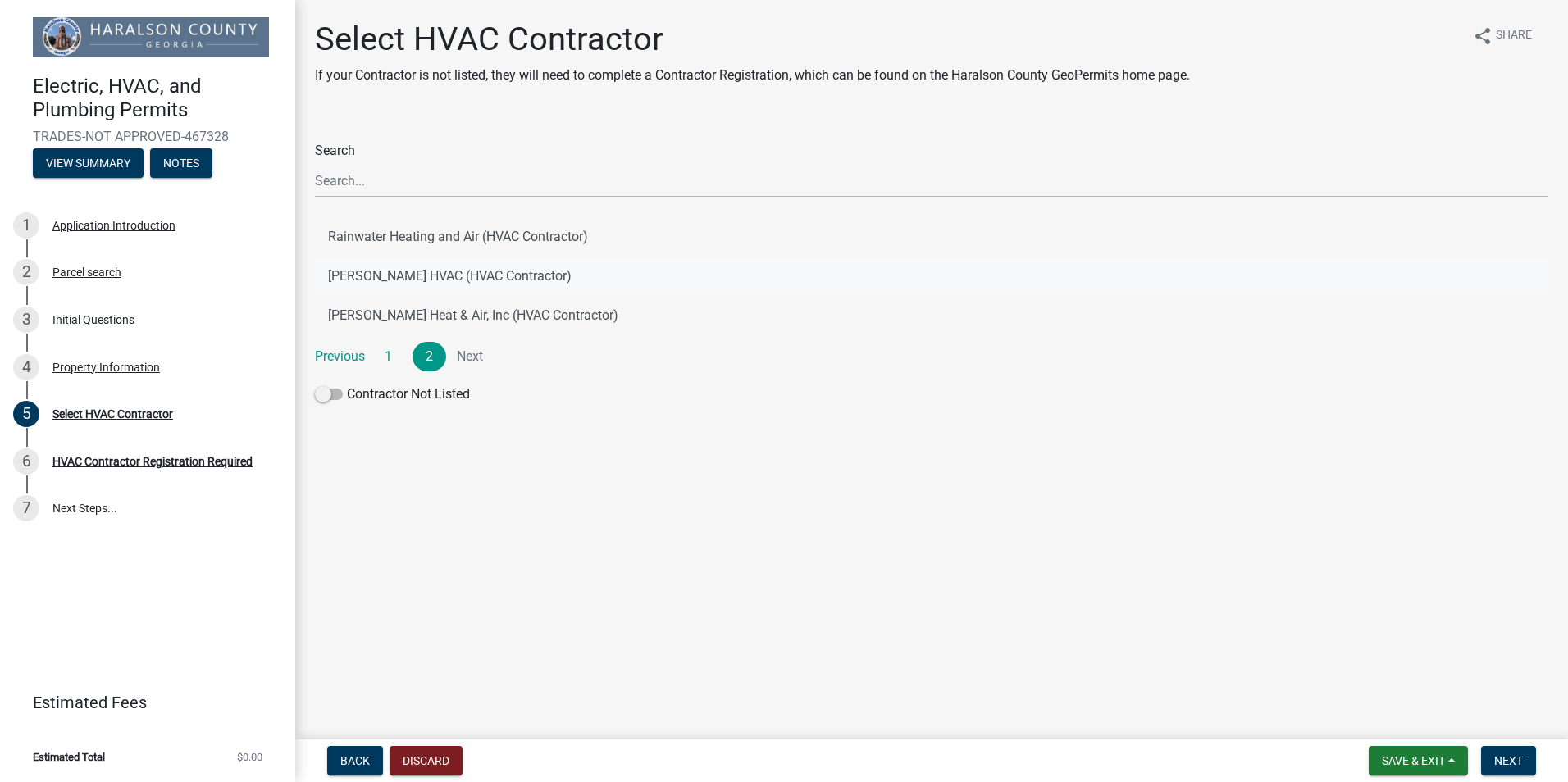
click at [393, 276] on button "ROMANOFF HVAC (HVAC Contractor)" at bounding box center [932, 276] width 1234 height 39
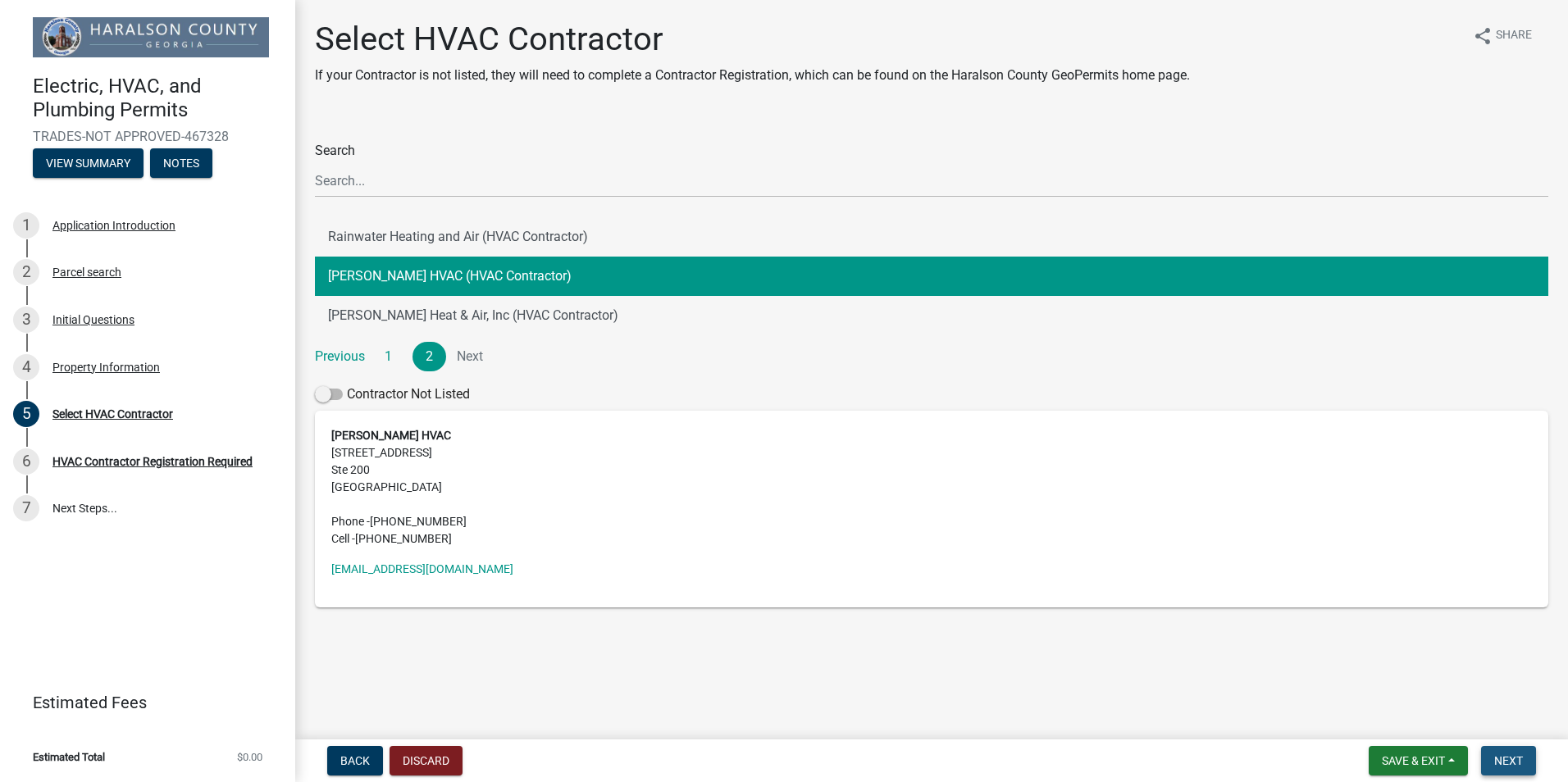
click at [1502, 763] on span "Next" at bounding box center [1508, 761] width 28 height 13
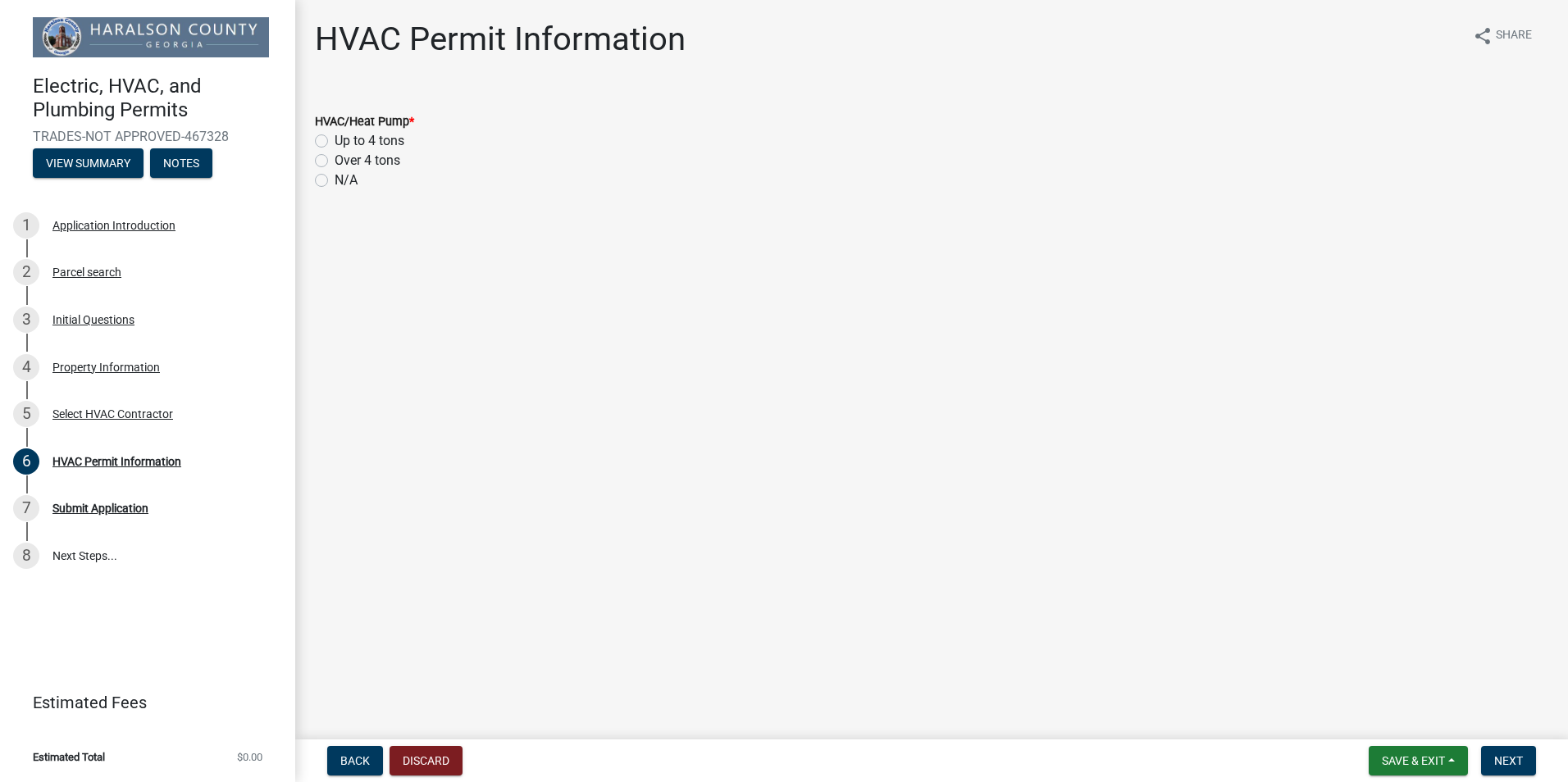
click at [335, 141] on label "Up to 4 tons" at bounding box center [369, 141] width 70 height 20
click at [335, 141] on input "Up to 4 tons" at bounding box center [340, 136] width 10 height 10
radio input "true"
click at [1513, 762] on span "Next" at bounding box center [1508, 761] width 28 height 13
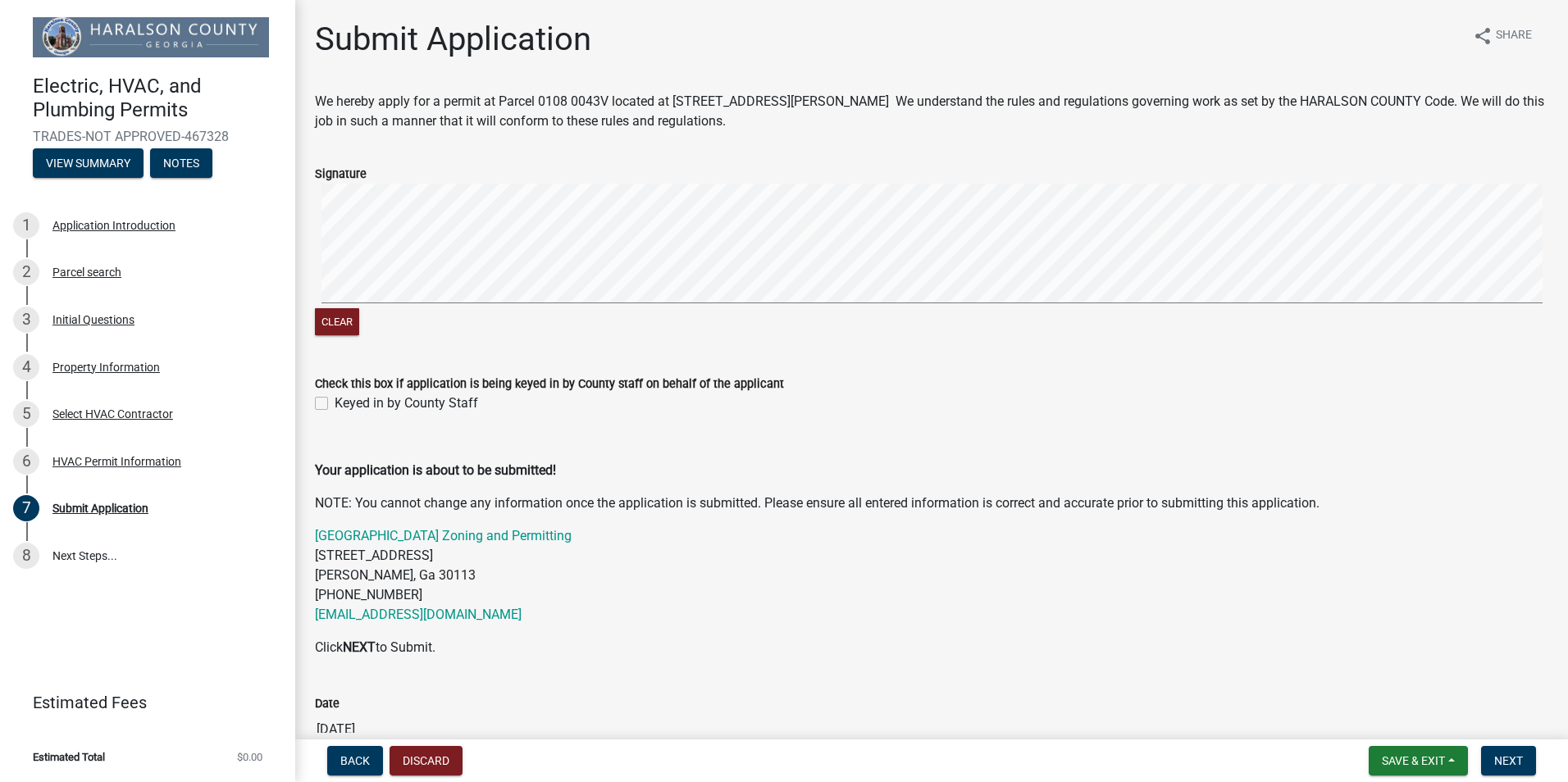
click at [356, 170] on label "Signature" at bounding box center [341, 174] width 52 height 11
click at [337, 169] on label "Signature" at bounding box center [341, 174] width 52 height 11
click at [346, 318] on button "Clear" at bounding box center [337, 322] width 45 height 27
click at [337, 324] on button "Clear" at bounding box center [337, 322] width 45 height 27
click at [336, 319] on button "Clear" at bounding box center [337, 322] width 45 height 27
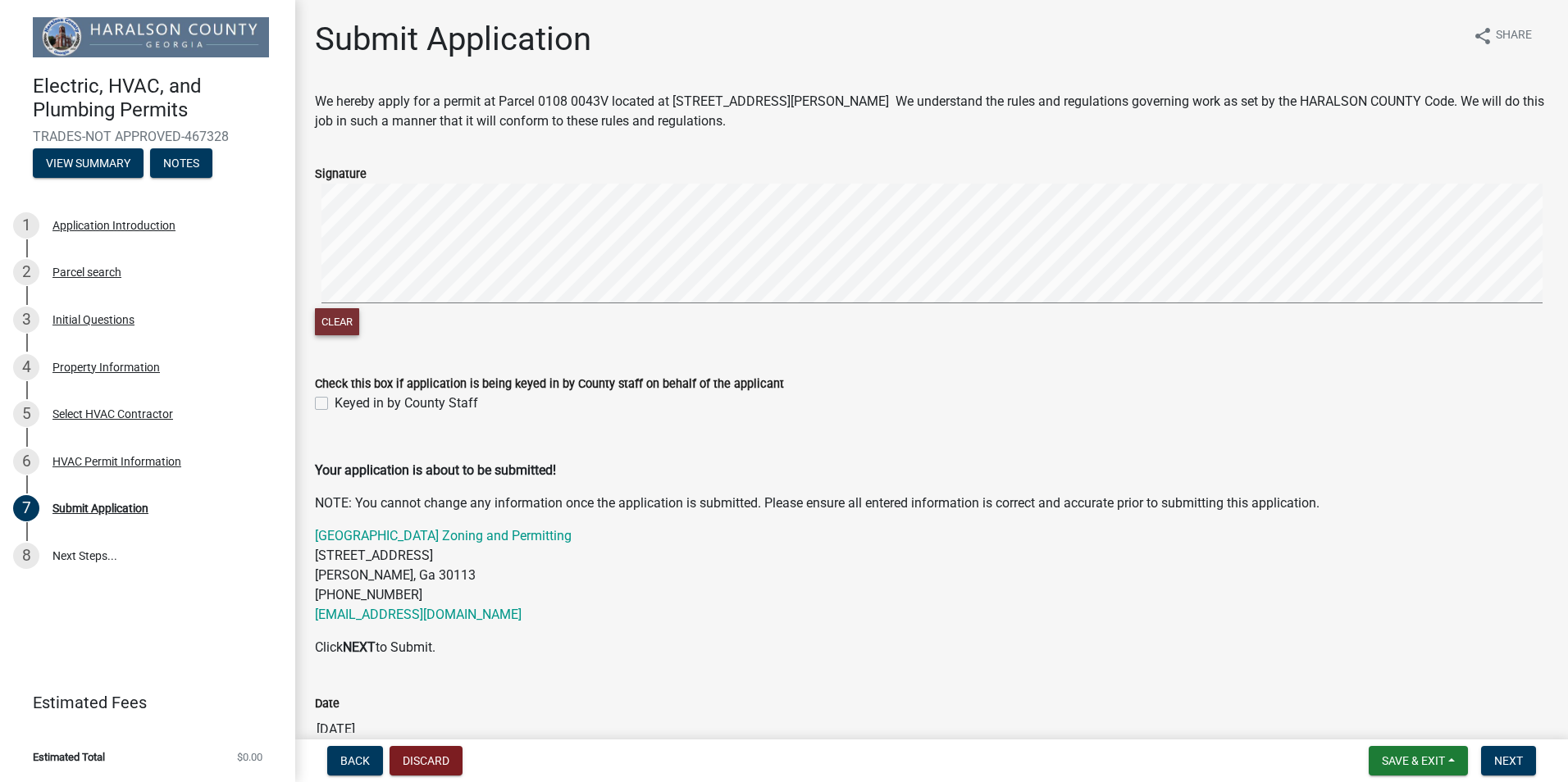
click at [333, 323] on button "Clear" at bounding box center [337, 322] width 45 height 27
click at [356, 316] on button "Clear" at bounding box center [337, 322] width 45 height 27
click at [344, 324] on button "Clear" at bounding box center [337, 322] width 45 height 27
click at [346, 317] on button "Clear" at bounding box center [337, 322] width 45 height 27
click at [344, 320] on button "Clear" at bounding box center [337, 322] width 45 height 27
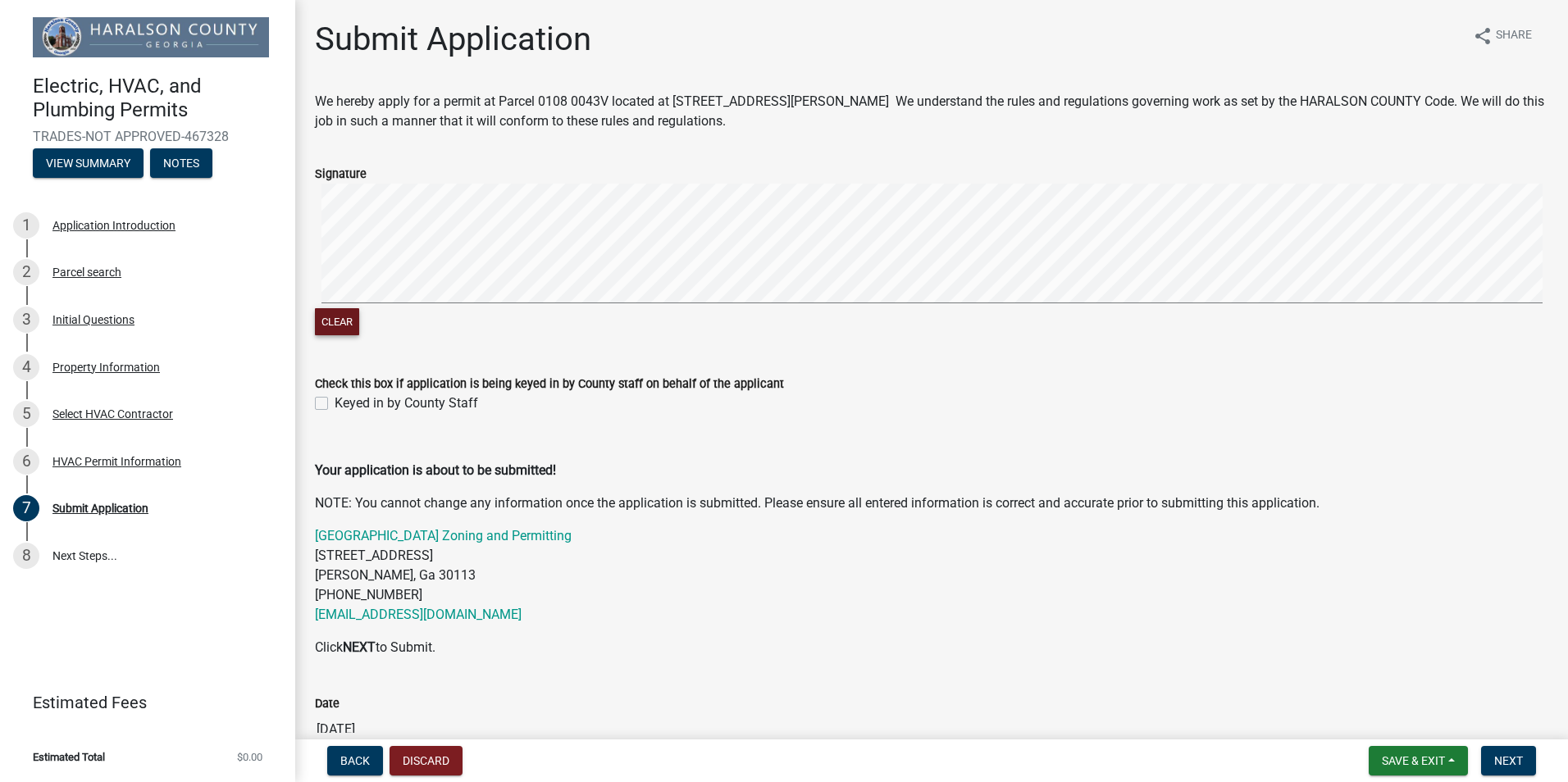
drag, startPoint x: 344, startPoint y: 324, endPoint x: 356, endPoint y: 319, distance: 13.0
click at [345, 324] on button "Clear" at bounding box center [337, 322] width 45 height 27
click at [341, 319] on button "Clear" at bounding box center [337, 322] width 45 height 27
click at [341, 320] on button "Clear" at bounding box center [337, 322] width 45 height 27
click at [348, 319] on button "Clear" at bounding box center [337, 322] width 45 height 27
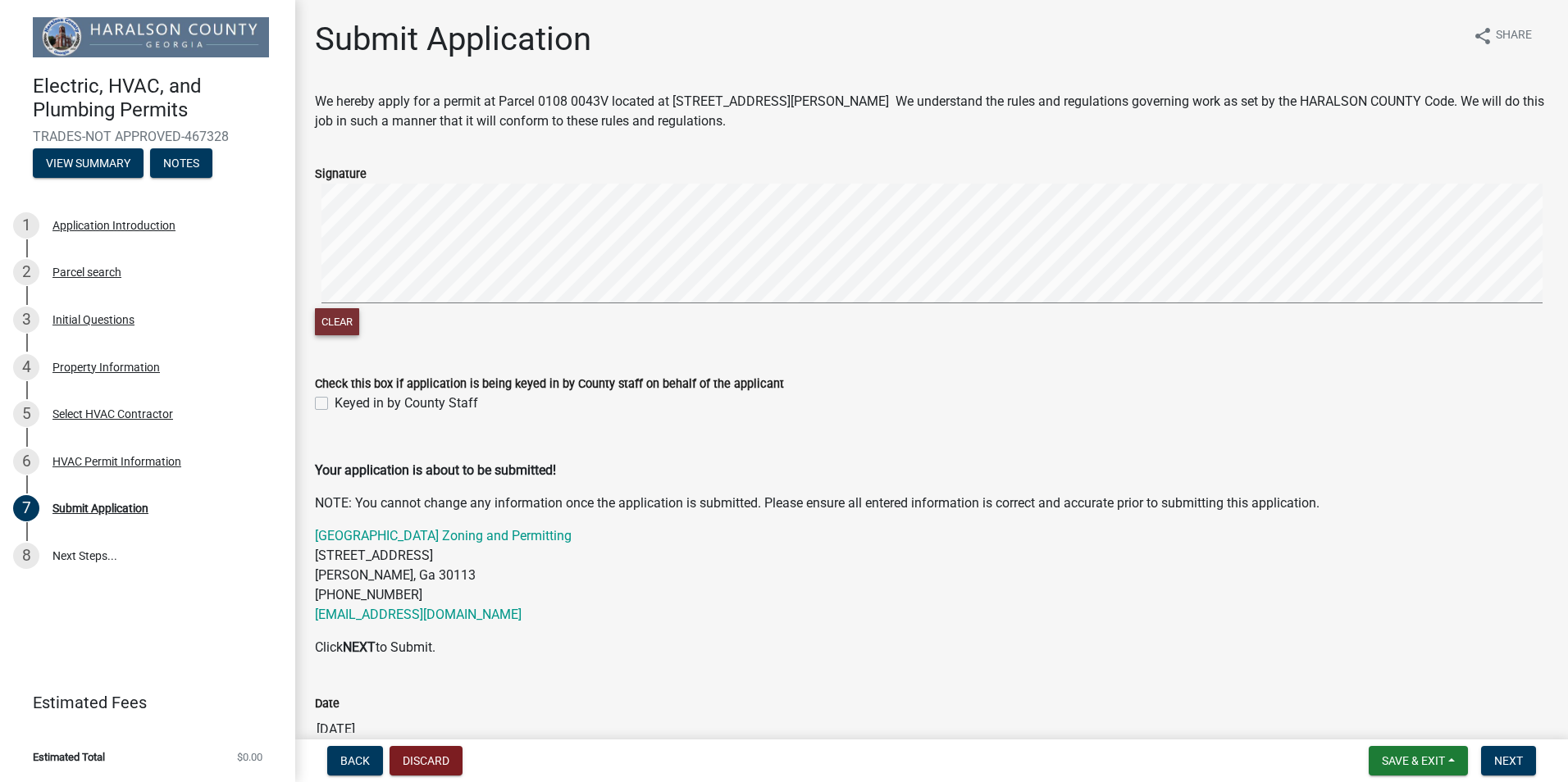
click at [338, 324] on button "Clear" at bounding box center [337, 322] width 45 height 27
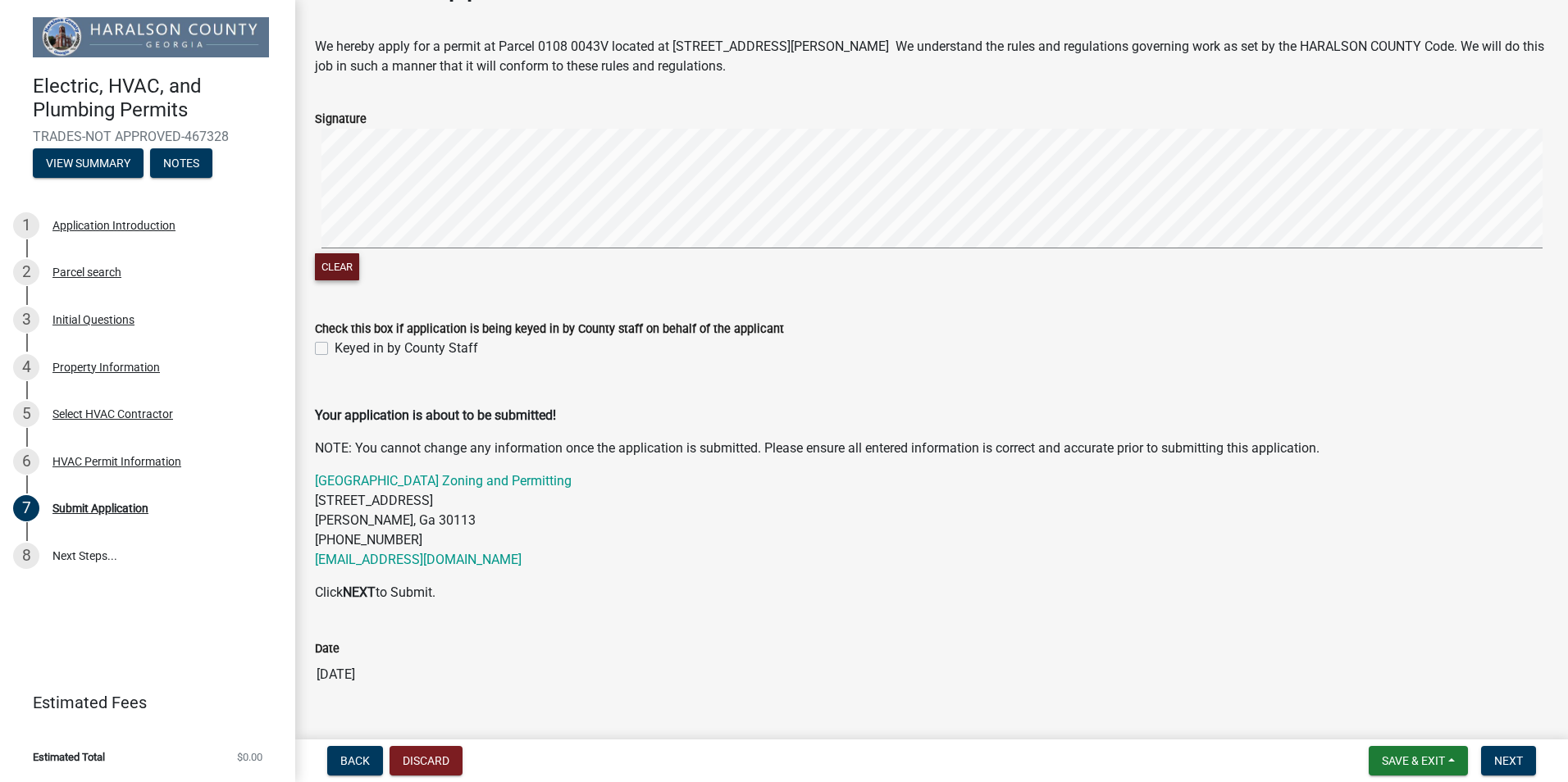
scroll to position [82, 0]
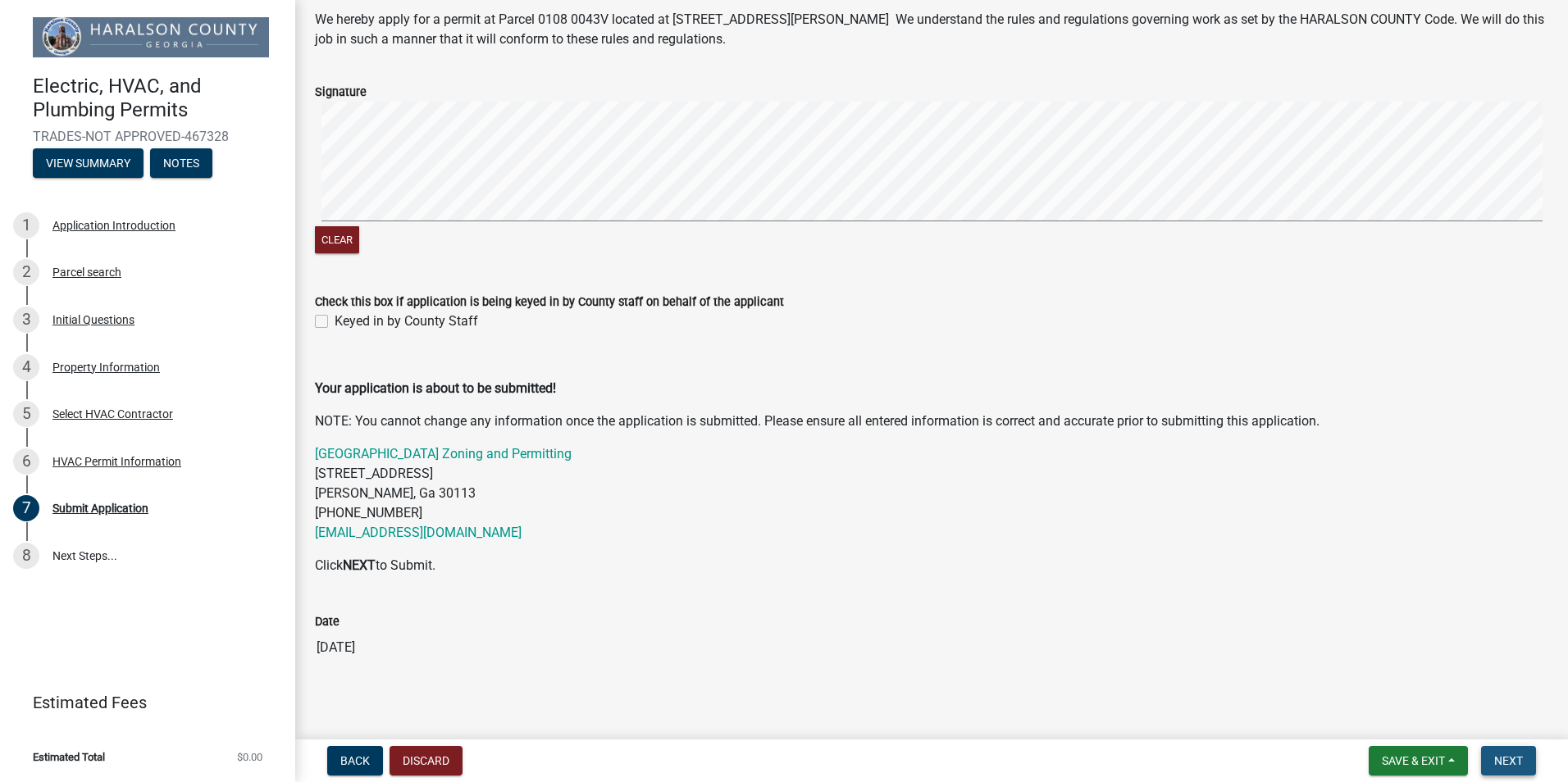
click at [1510, 764] on span "Next" at bounding box center [1508, 761] width 28 height 13
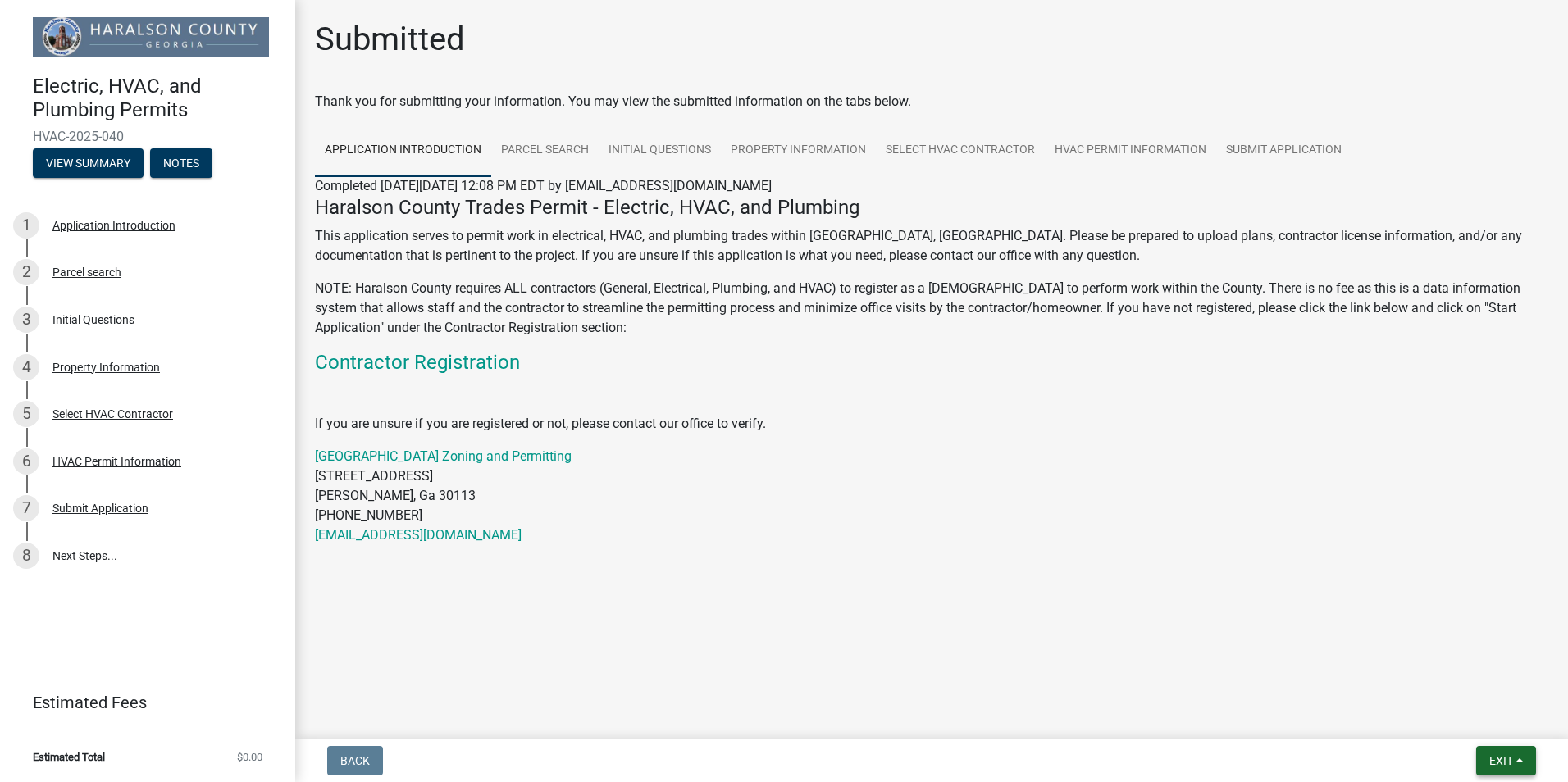
click at [1492, 756] on span "Exit" at bounding box center [1502, 761] width 24 height 13
